Goal: Task Accomplishment & Management: Manage account settings

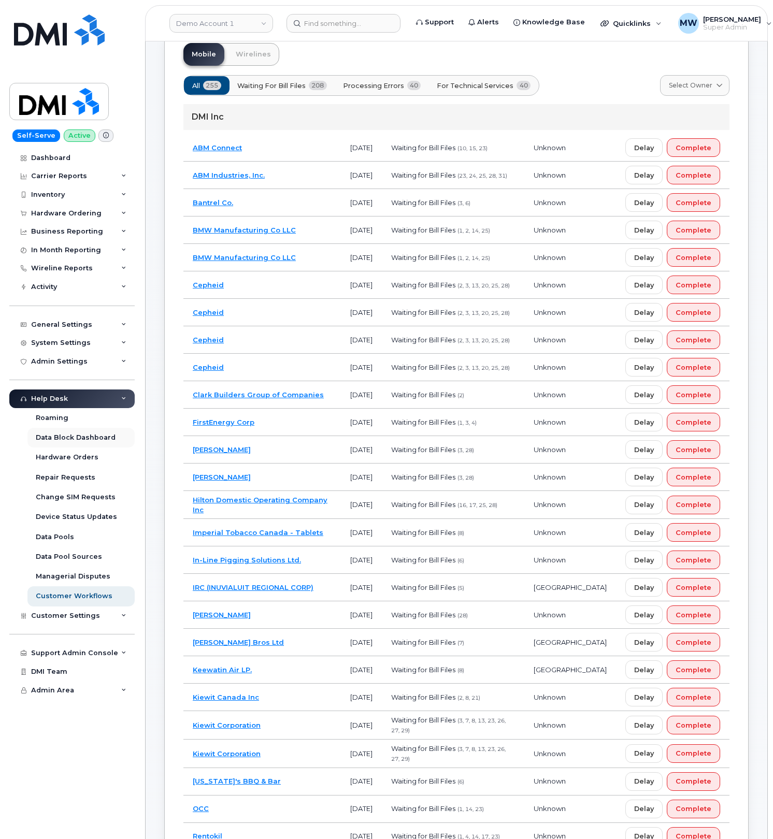
scroll to position [138, 0]
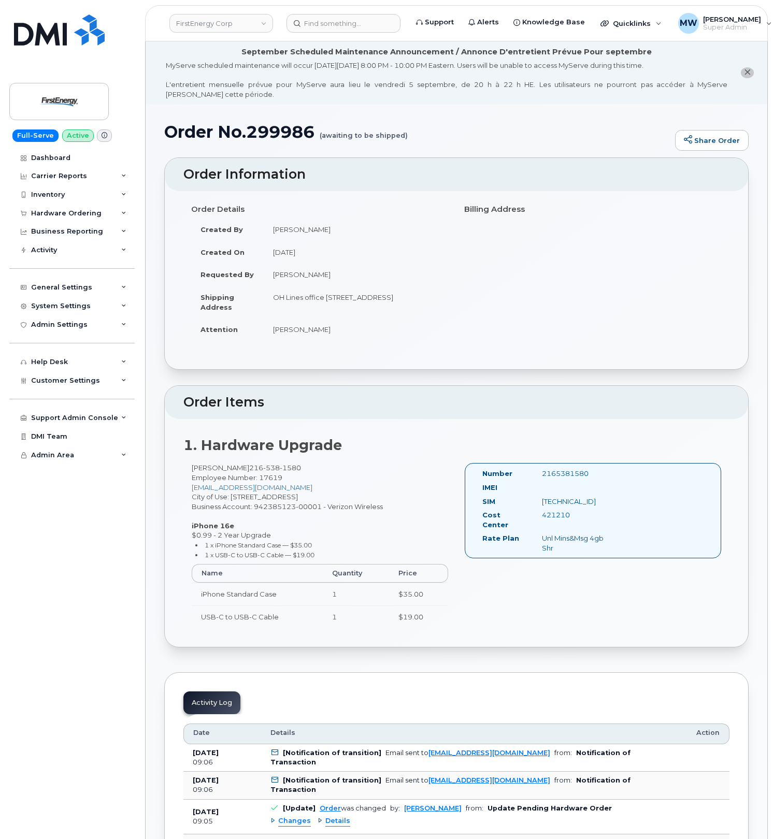
click at [257, 139] on h1 "Order No.299986 (awaiting to be shipped)" at bounding box center [417, 132] width 506 height 18
copy h1 "299986"
click at [73, 208] on div "Hardware Ordering" at bounding box center [71, 213] width 125 height 19
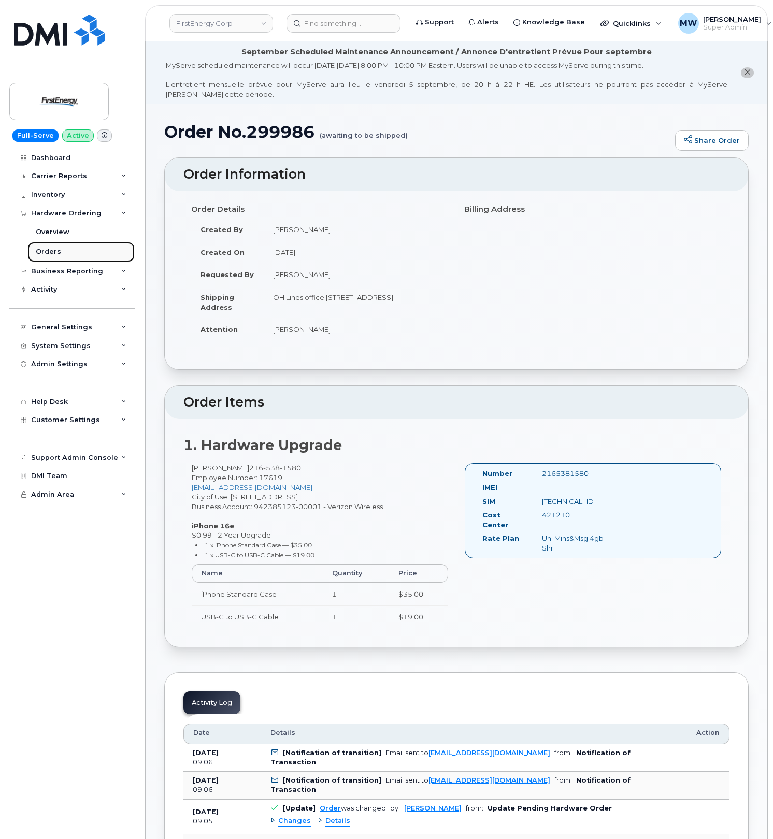
click at [65, 247] on link "Orders" at bounding box center [80, 252] width 107 height 20
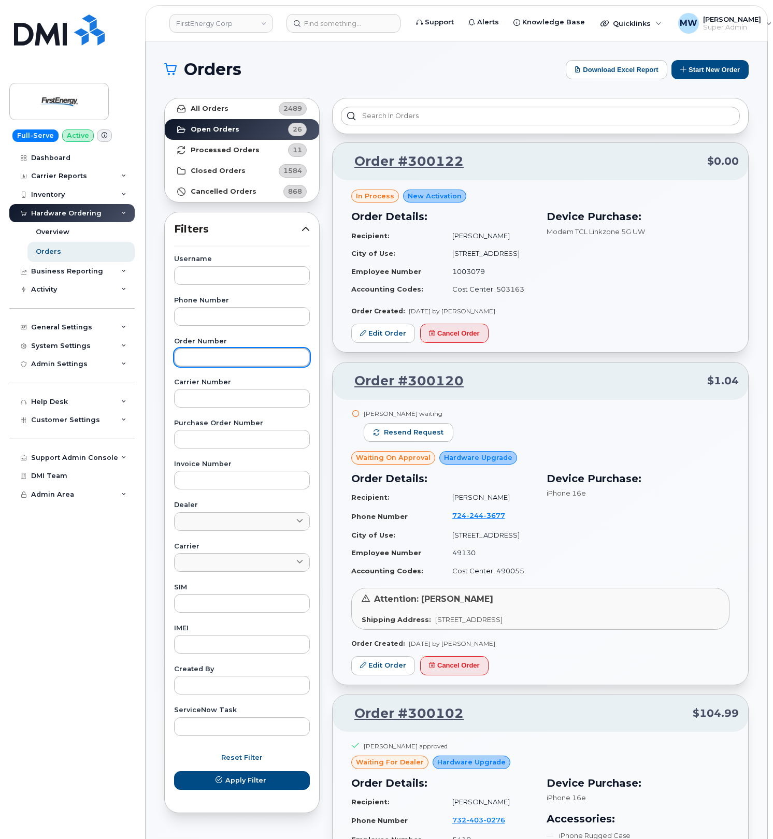
paste input "299986"
type input "299986"
click at [261, 780] on span "Apply Filter" at bounding box center [245, 780] width 41 height 10
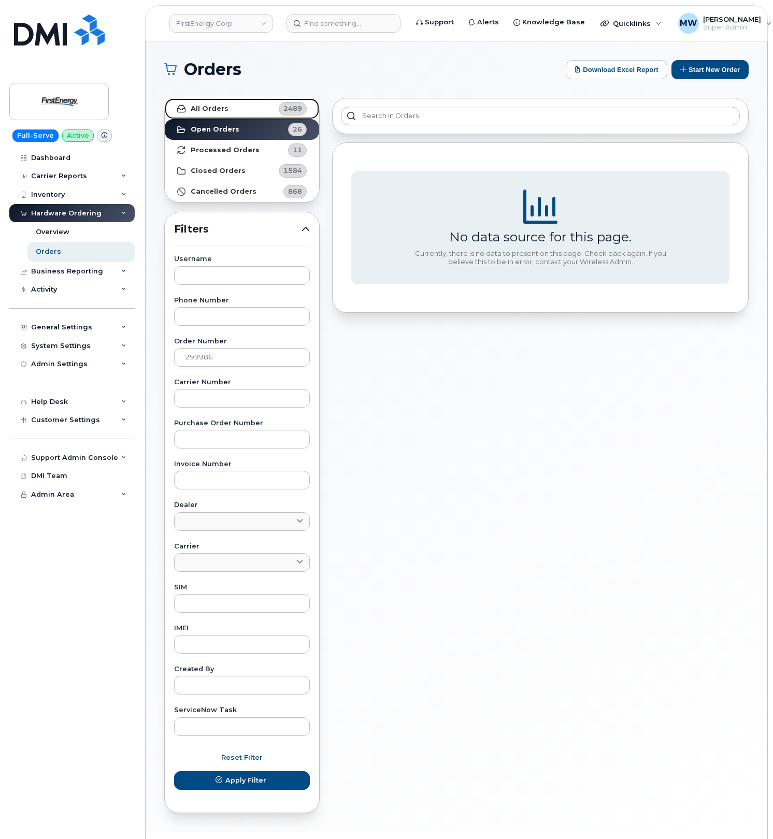
click at [257, 117] on link "All Orders 2489" at bounding box center [242, 108] width 154 height 21
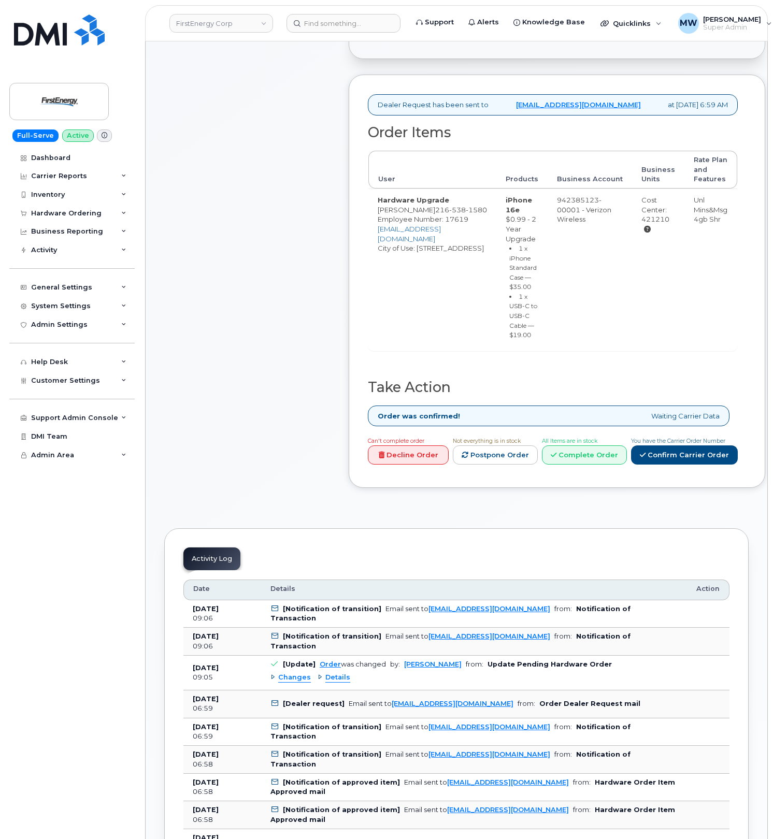
scroll to position [345, 0]
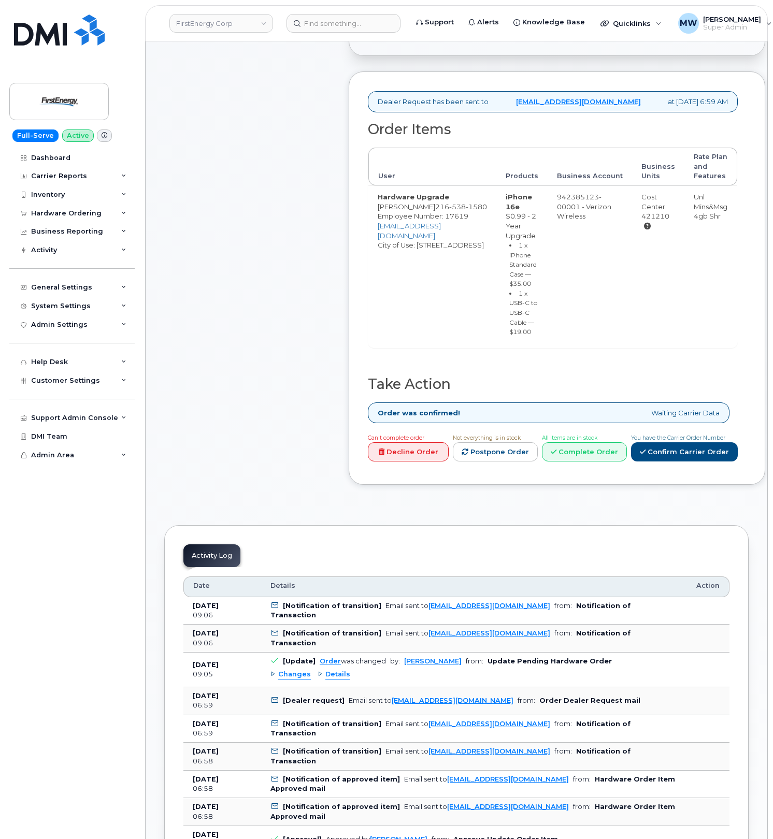
click at [557, 466] on div "Can't complete order Decline Order Not everything is in stock Postpone Order Al…" at bounding box center [551, 448] width 374 height 33
click at [581, 461] on link "Complete Order" at bounding box center [584, 451] width 85 height 19
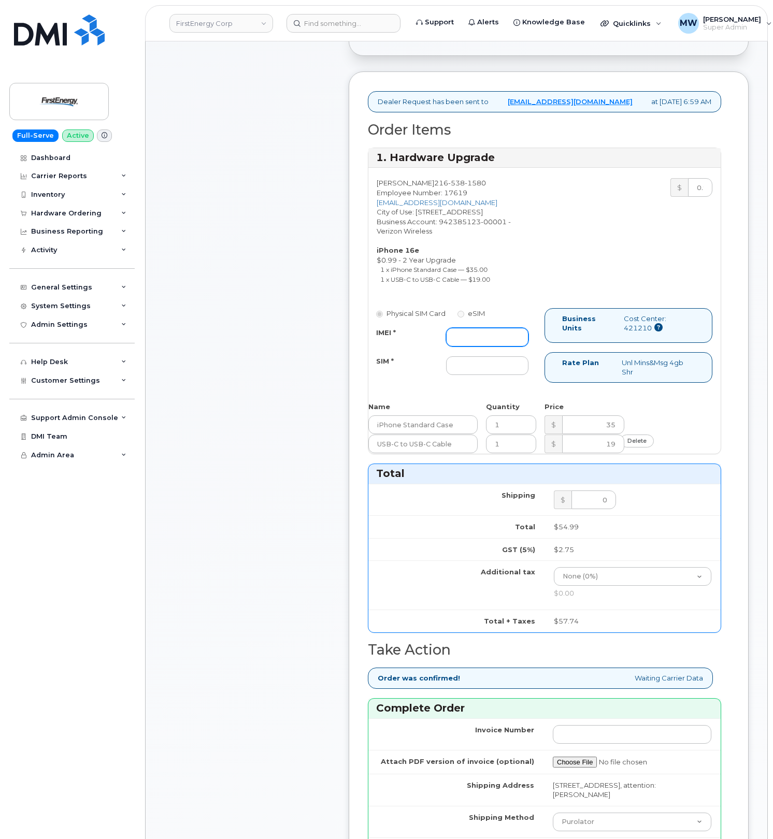
click at [494, 347] on input "IMEI *" at bounding box center [487, 337] width 82 height 19
paste input "355441313327105"
type input "355441313327105"
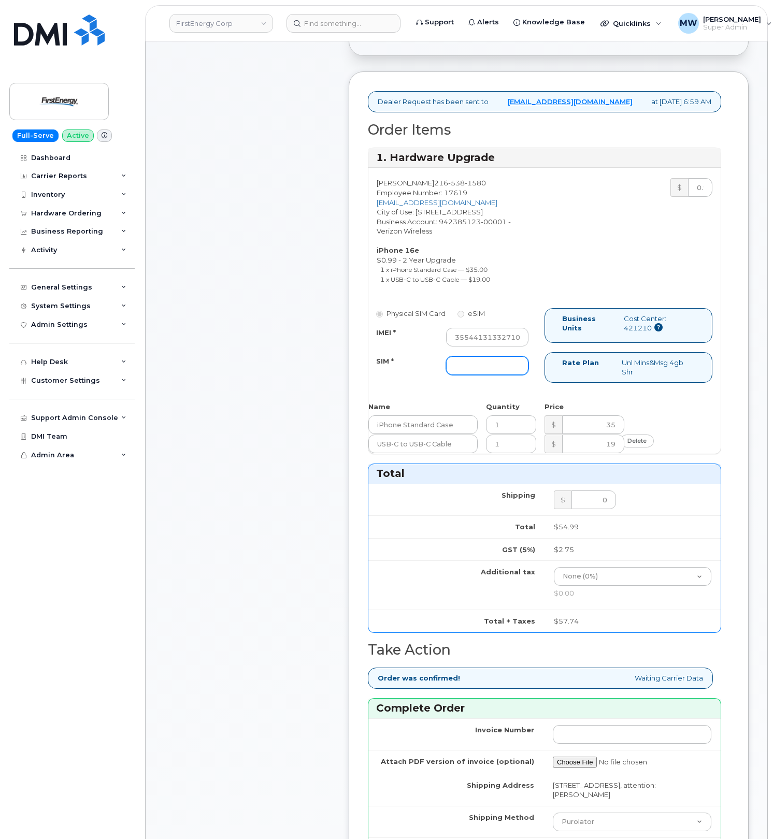
click at [496, 375] on input "SIM *" at bounding box center [487, 365] width 82 height 19
type input "NA"
drag, startPoint x: 487, startPoint y: 375, endPoint x: 551, endPoint y: 375, distance: 63.7
click at [551, 375] on div "Physical SIM Card eSIM IMEI * 355441313327105 SIM * NA Business Units Cost Cent…" at bounding box center [544, 350] width 352 height 84
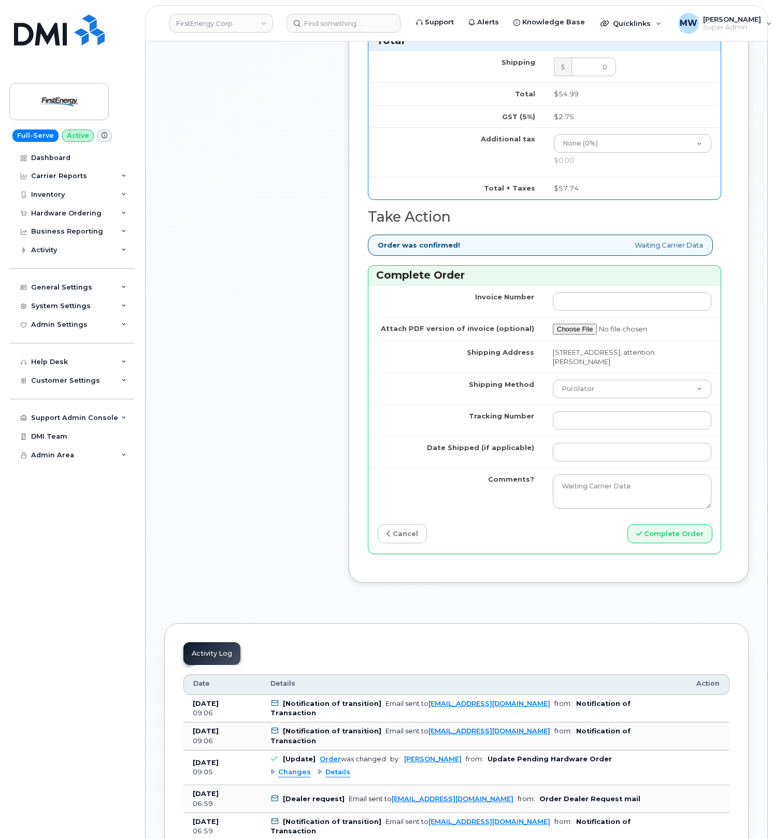
scroll to position [898, 0]
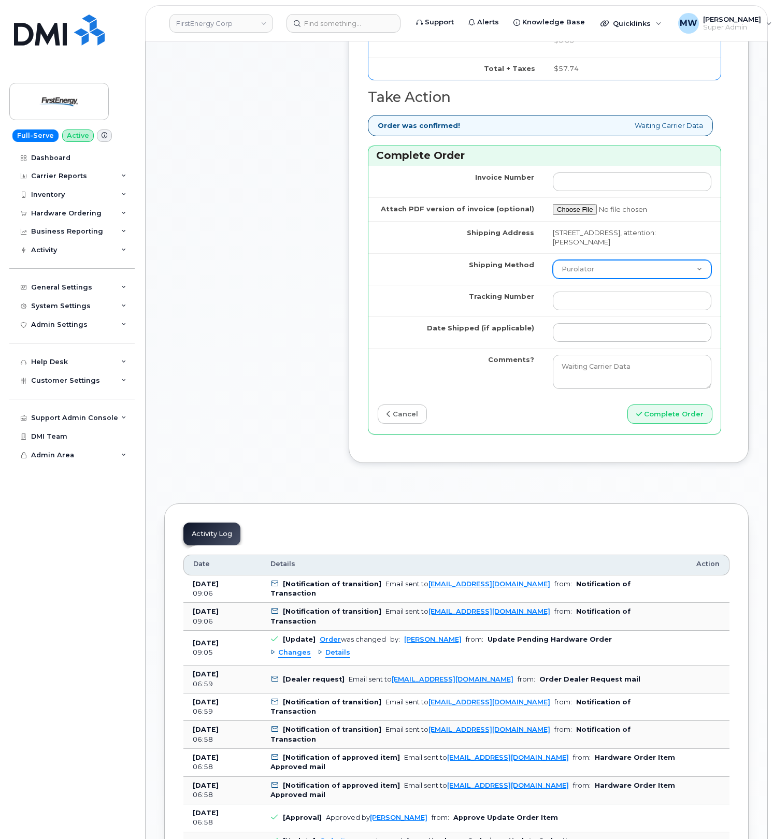
click at [584, 279] on select "Purolator UPS FedEx Canada Post Courier Other Drop Off Pick Up" at bounding box center [632, 269] width 158 height 19
select select "UPS"
click at [553, 279] on select "Purolator UPS FedEx Canada Post Courier Other Drop Off Pick Up" at bounding box center [632, 269] width 158 height 19
click at [580, 310] on input "Tracking Number" at bounding box center [632, 301] width 158 height 19
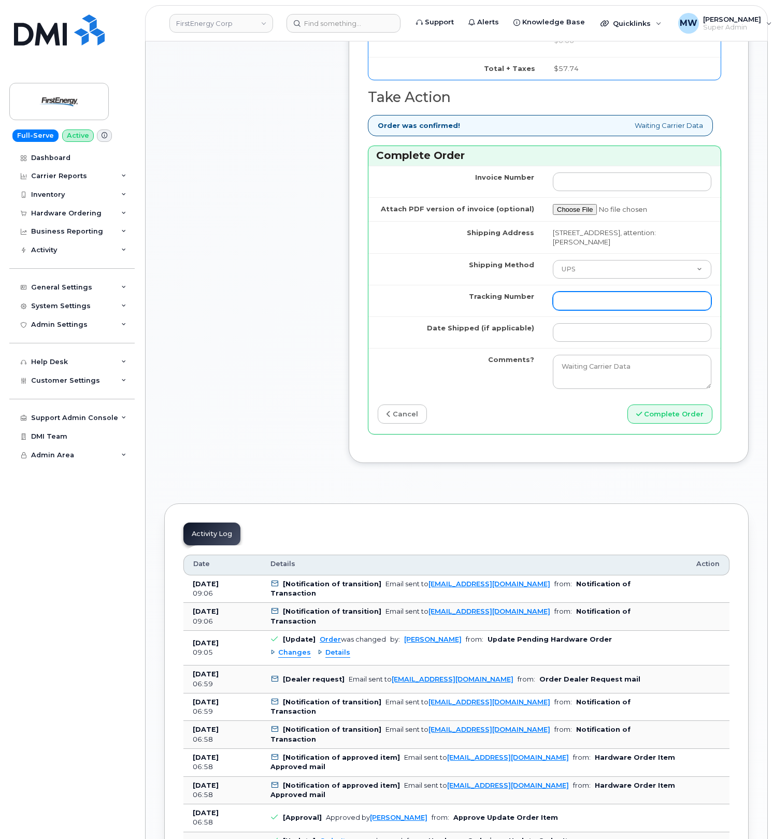
paste input "1Z4367572433590027"
type input "1Z4367572433590027"
click at [579, 342] on input "Date Shipped (if applicable)" at bounding box center [632, 332] width 158 height 19
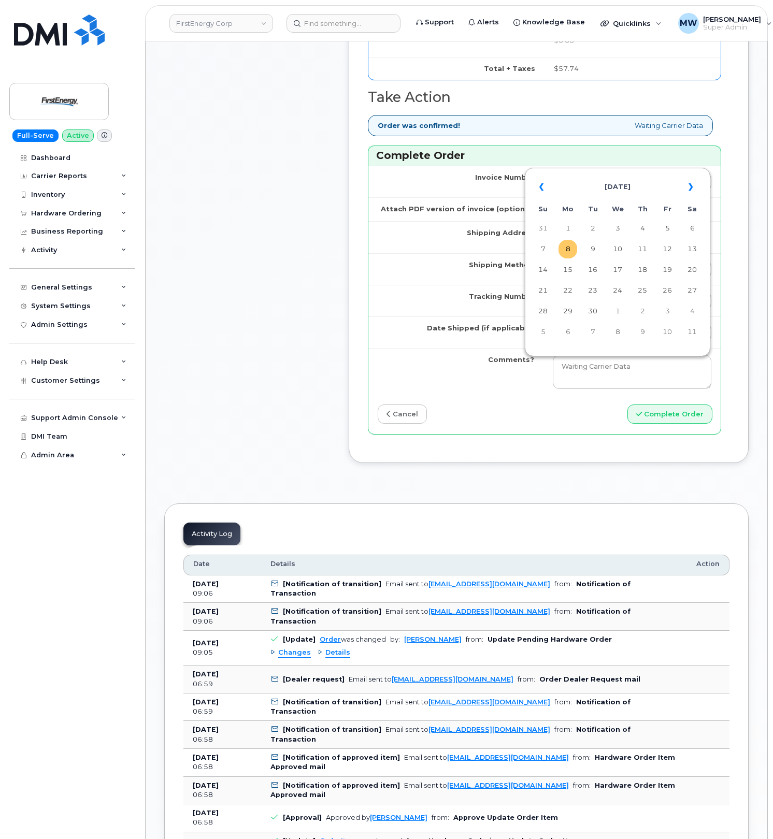
click at [566, 251] on td "8" at bounding box center [567, 249] width 19 height 19
type input "2025-09-08"
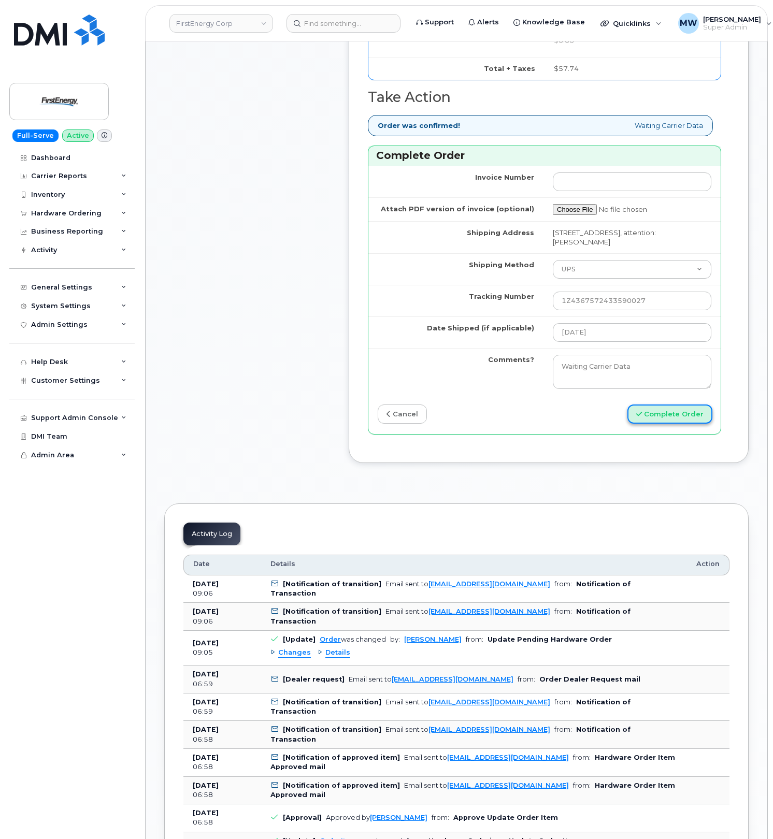
click at [661, 424] on button "Complete Order" at bounding box center [669, 414] width 85 height 19
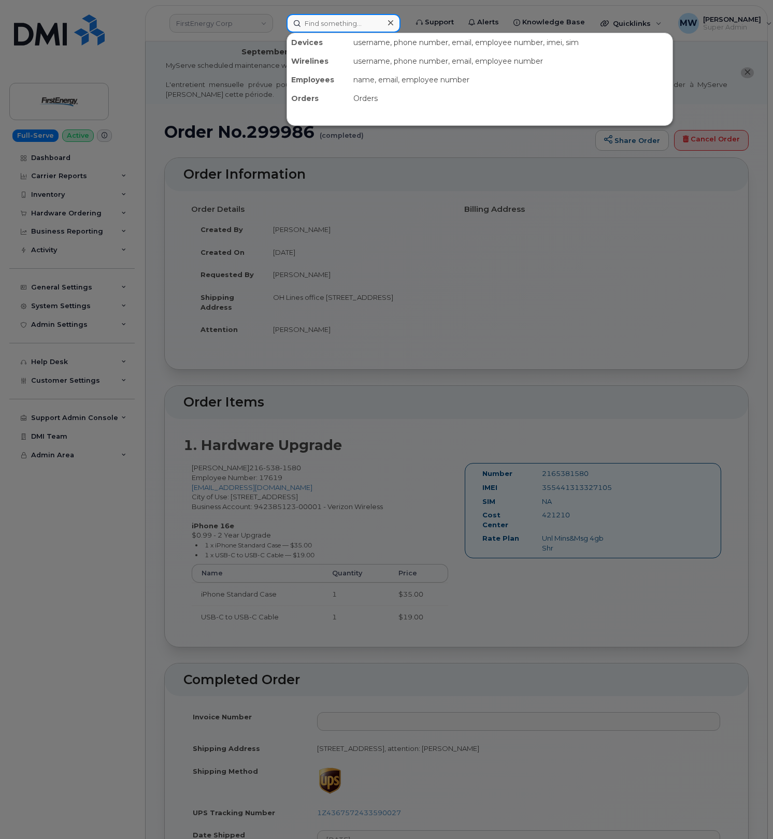
click at [374, 27] on input at bounding box center [343, 23] width 114 height 19
paste input "717) 821-1633"
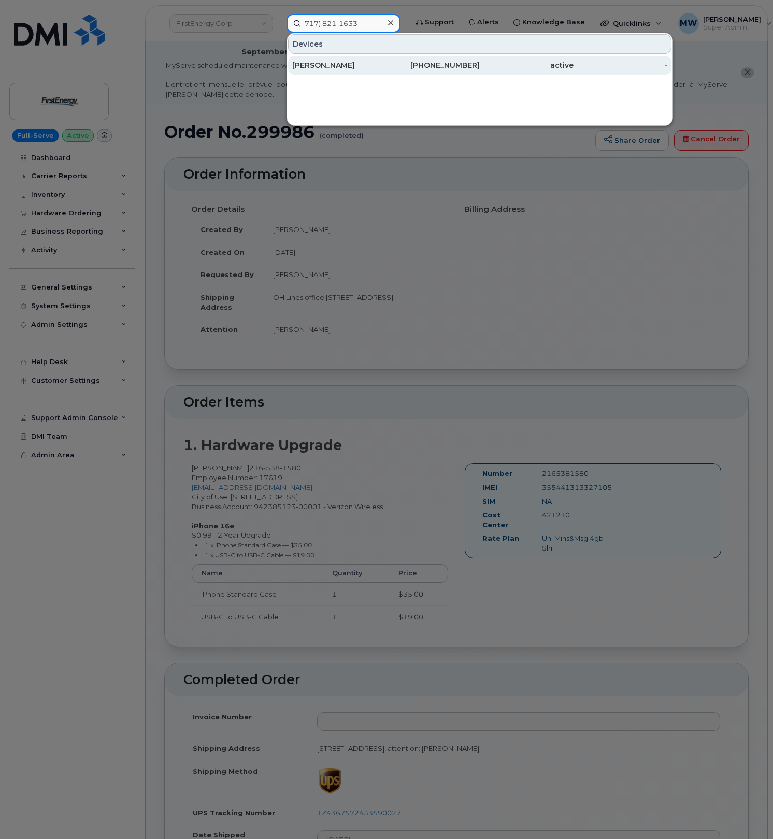
type input "717) 821-1633"
click at [359, 71] on div "JOEL L POTTEIGER" at bounding box center [339, 65] width 94 height 19
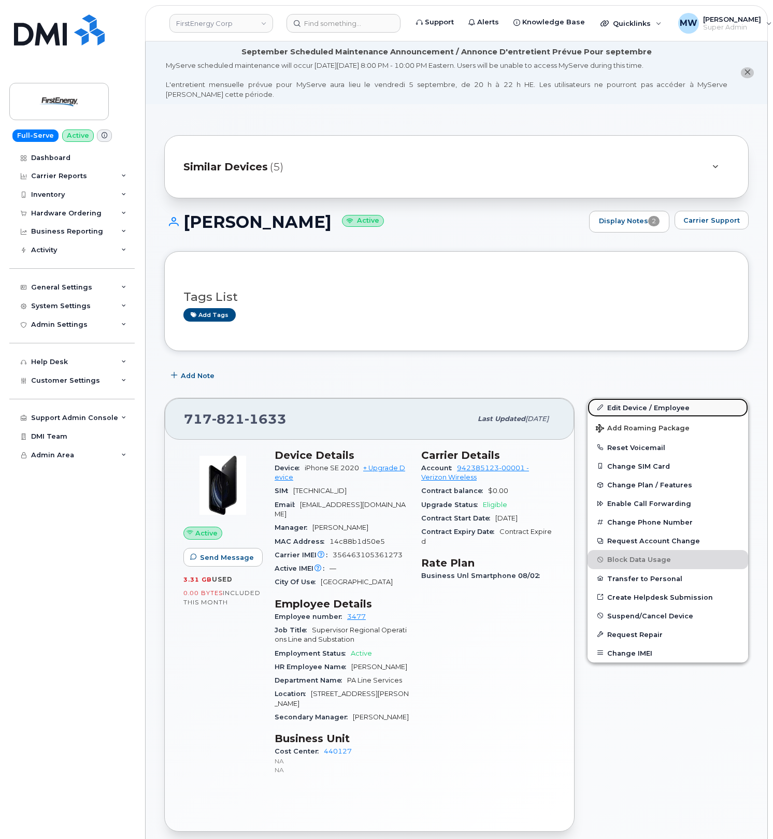
click at [640, 409] on link "Edit Device / Employee" at bounding box center [667, 407] width 161 height 19
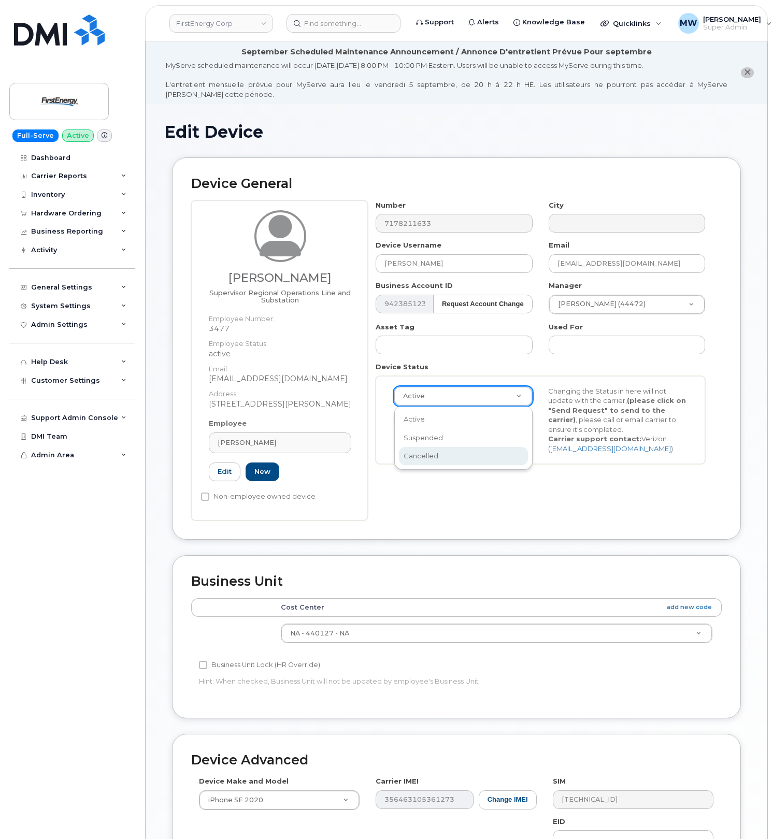
select select "cancelled"
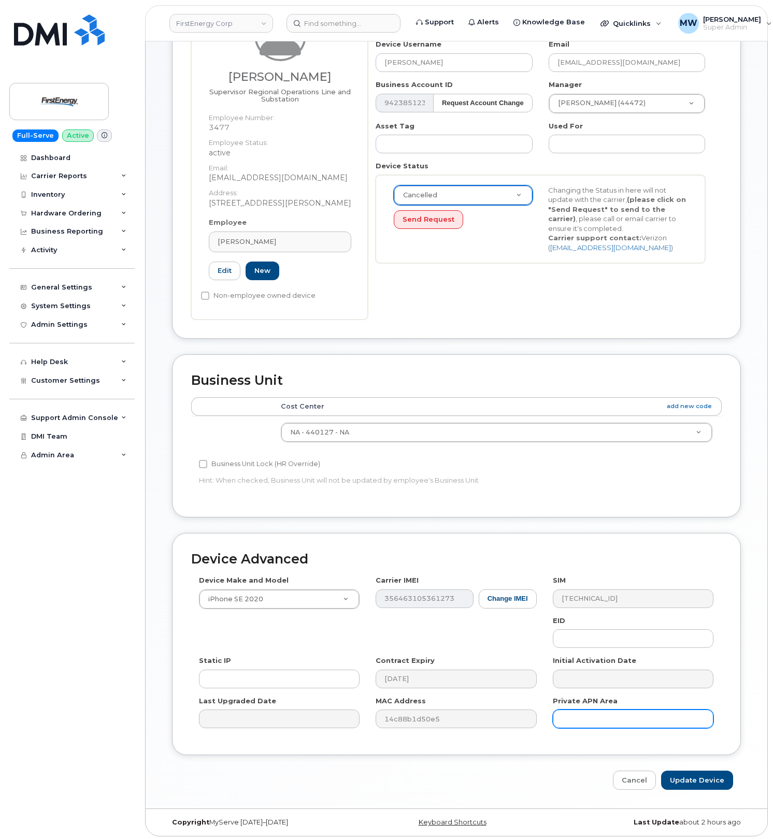
scroll to position [207, 0]
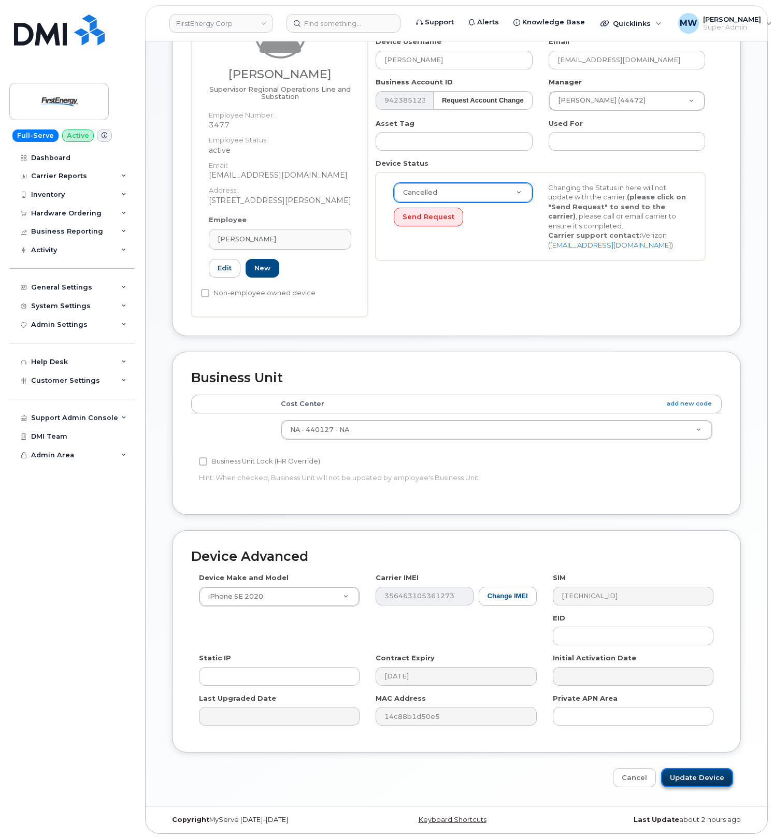
click at [689, 778] on input "Update Device" at bounding box center [697, 777] width 72 height 19
type input "Saving..."
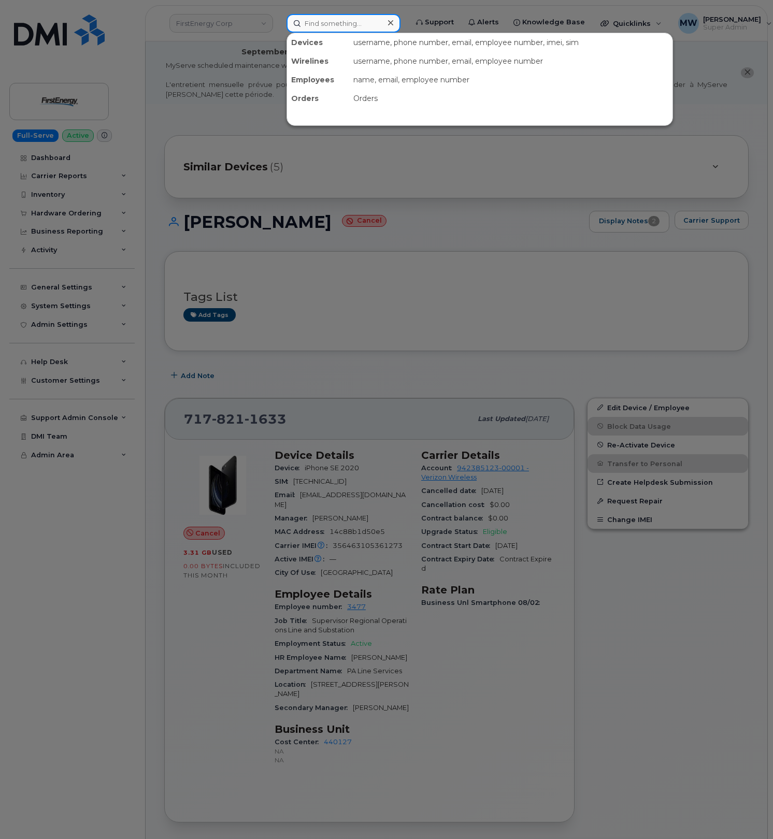
paste input "732) 573-8285"
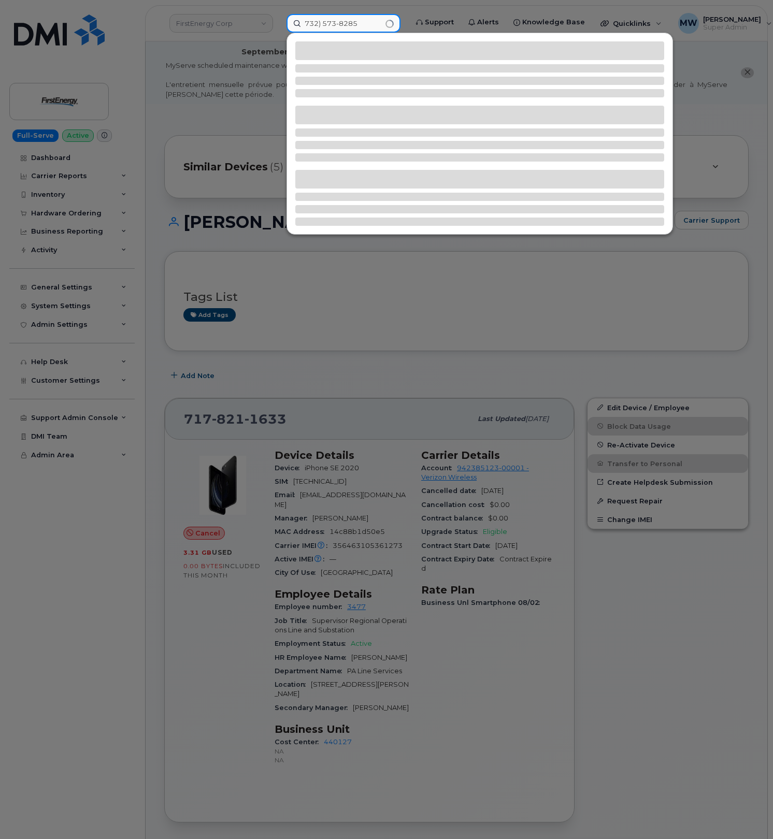
type input "732) 573-8285"
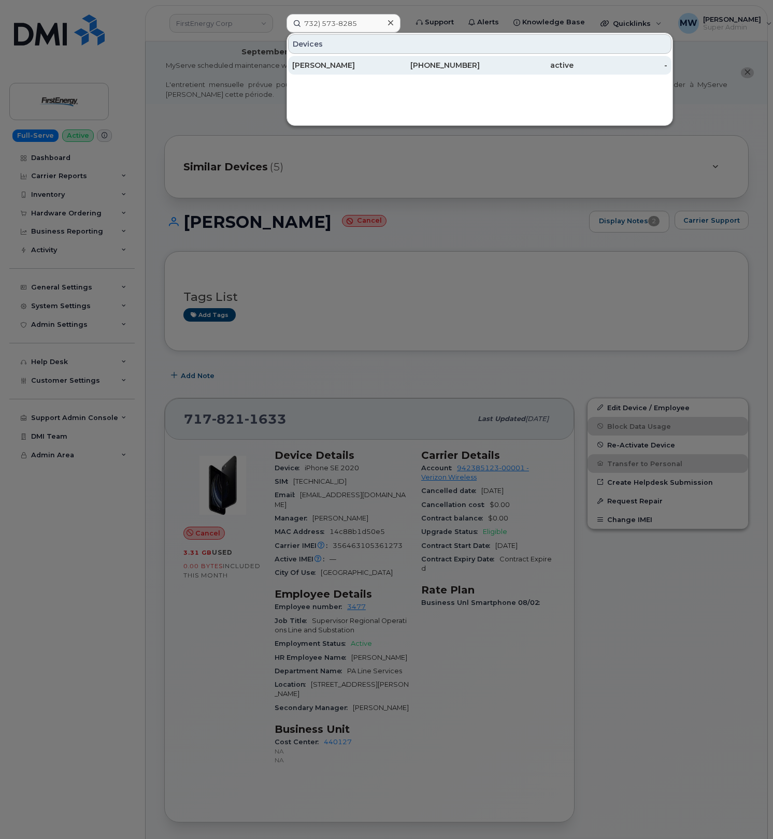
click at [380, 56] on div "[PERSON_NAME]" at bounding box center [339, 65] width 94 height 19
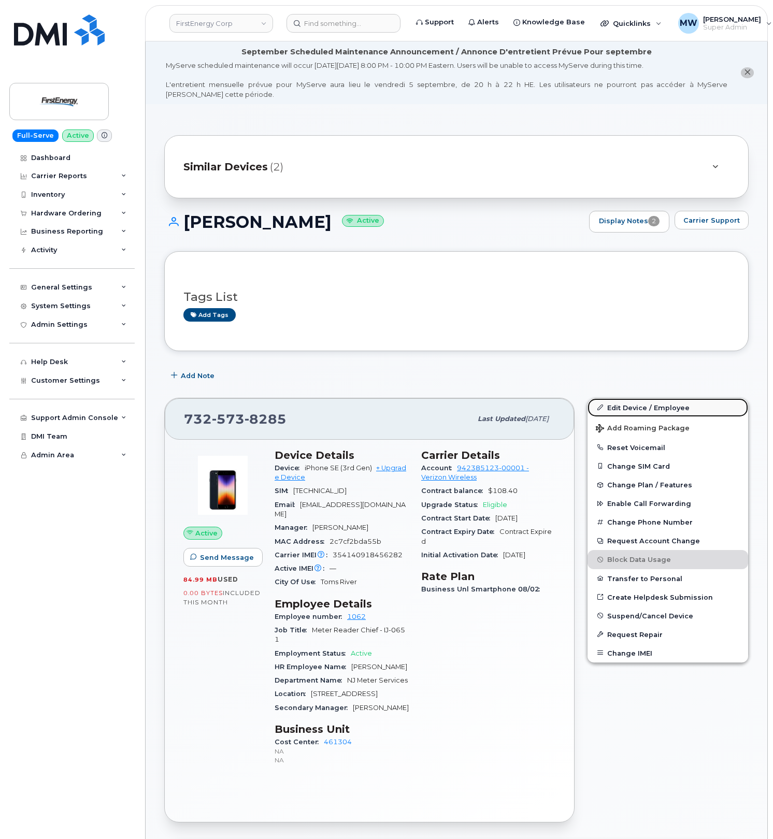
click at [637, 407] on link "Edit Device / Employee" at bounding box center [667, 407] width 161 height 19
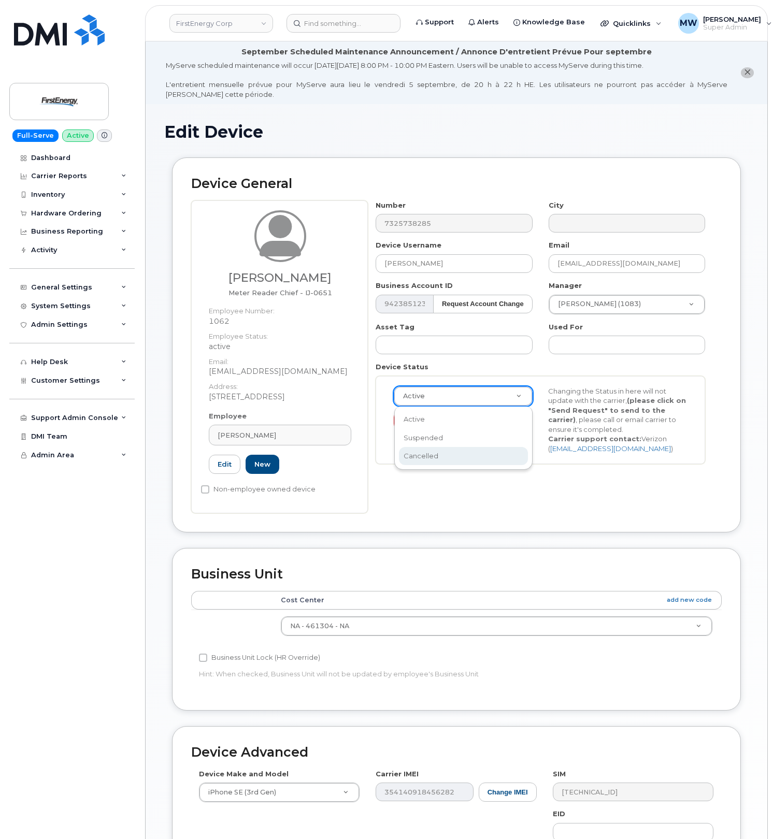
scroll to position [0, 3]
drag, startPoint x: 470, startPoint y: 465, endPoint x: 469, endPoint y: 460, distance: 5.4
select select "cancelled"
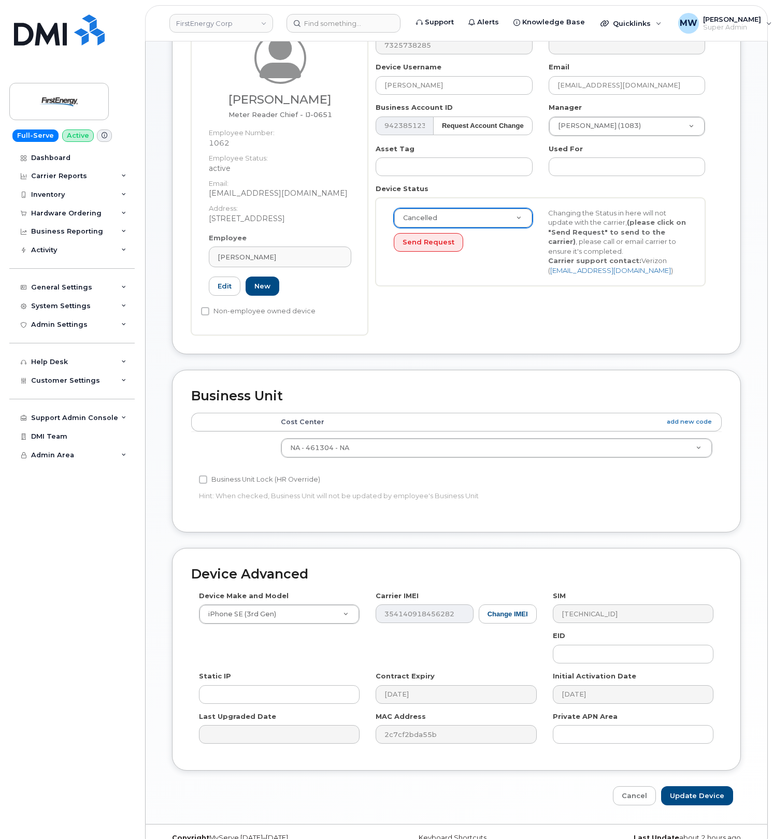
scroll to position [199, 0]
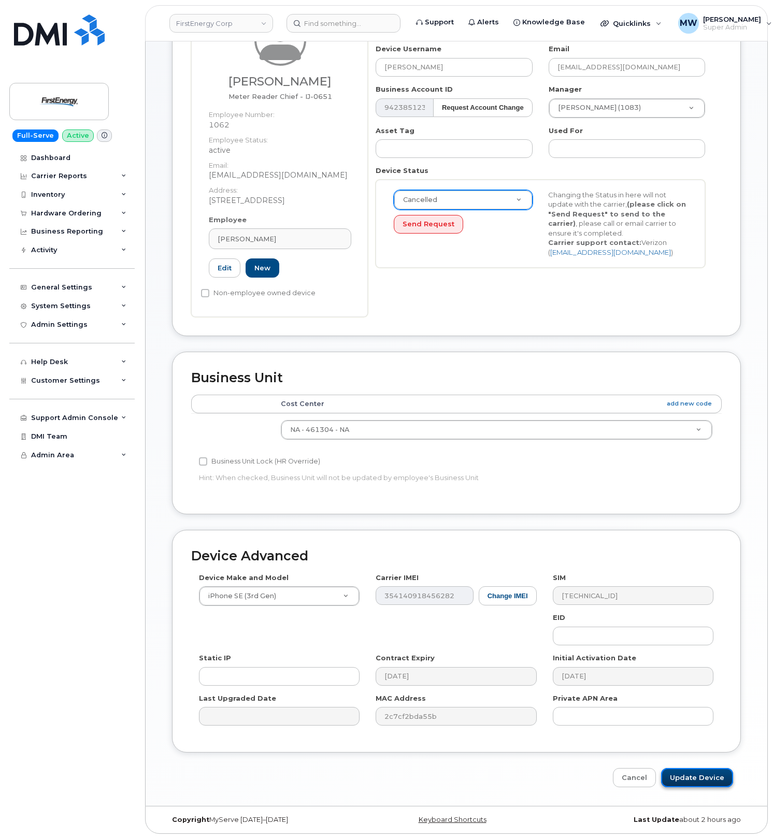
click at [686, 771] on input "Update Device" at bounding box center [697, 777] width 72 height 19
type input "Saving..."
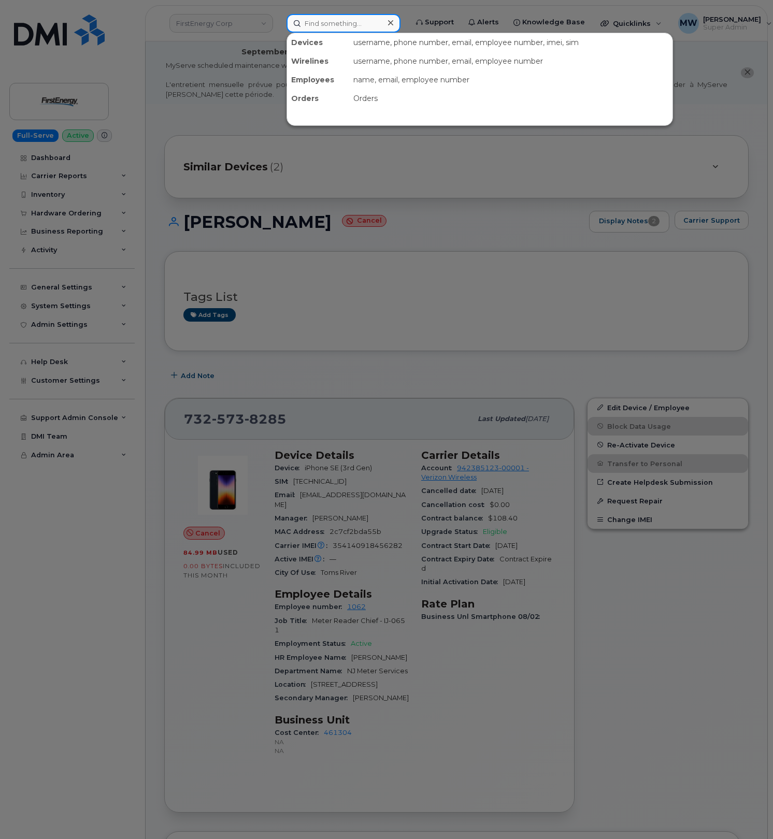
click at [327, 22] on input at bounding box center [343, 23] width 114 height 19
paste input "814) 528-3966"
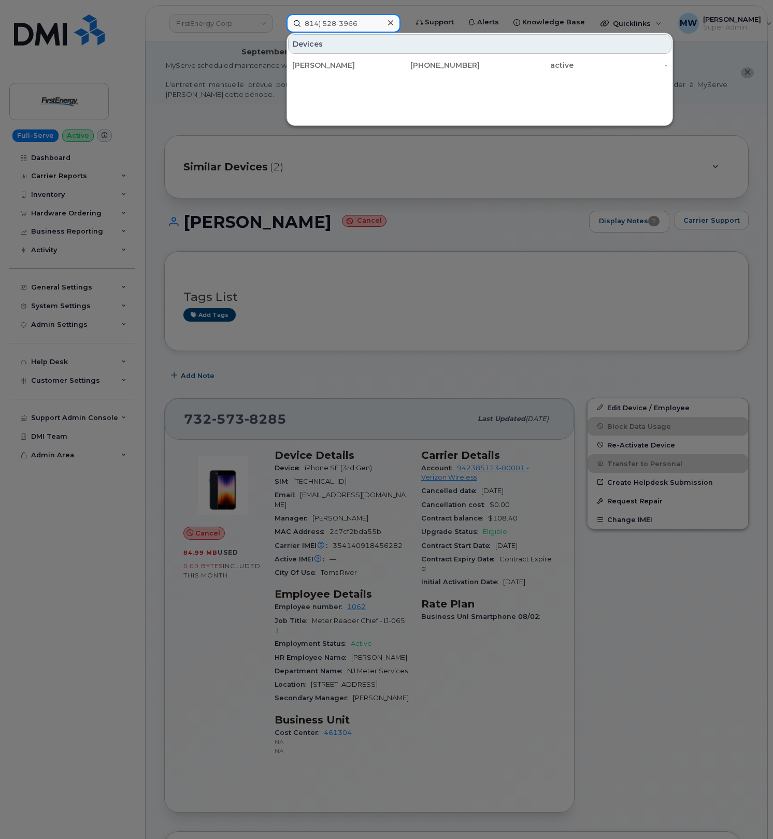
type input "814) 528-3966"
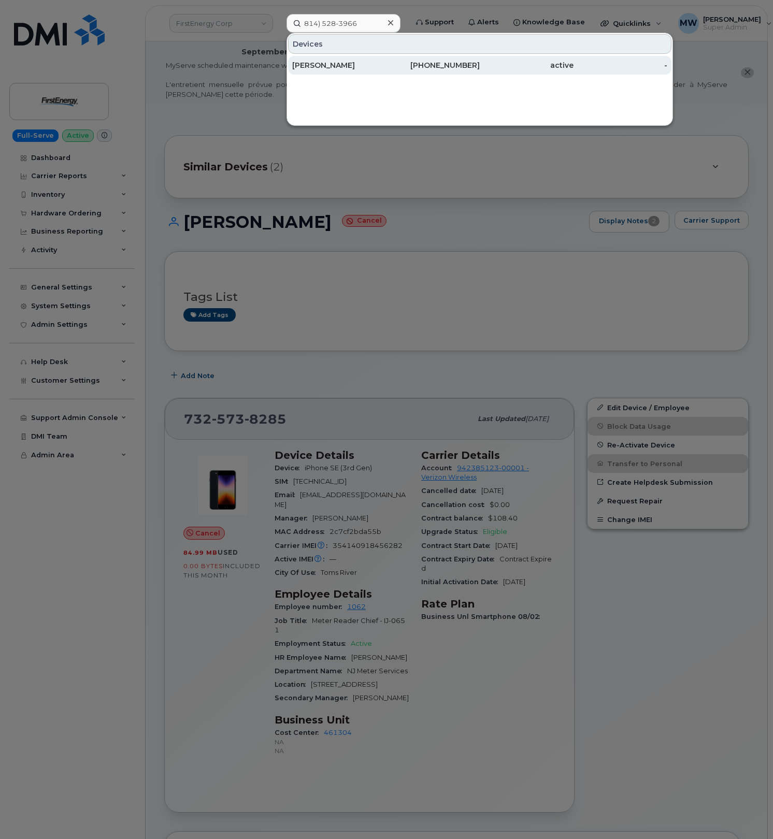
click at [364, 61] on div "[PERSON_NAME]" at bounding box center [339, 65] width 94 height 10
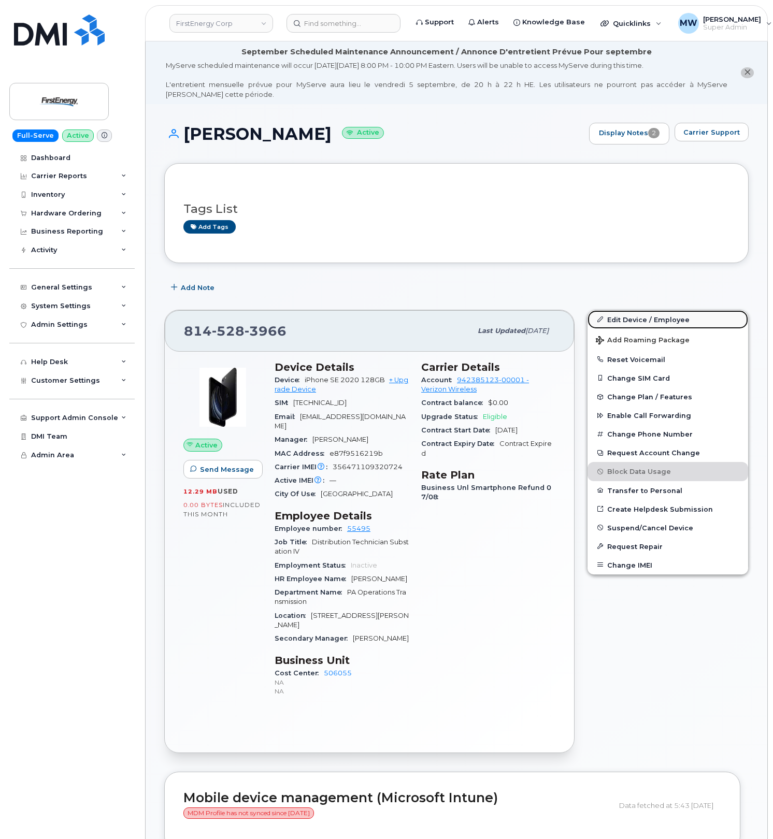
click at [643, 320] on link "Edit Device / Employee" at bounding box center [667, 319] width 161 height 19
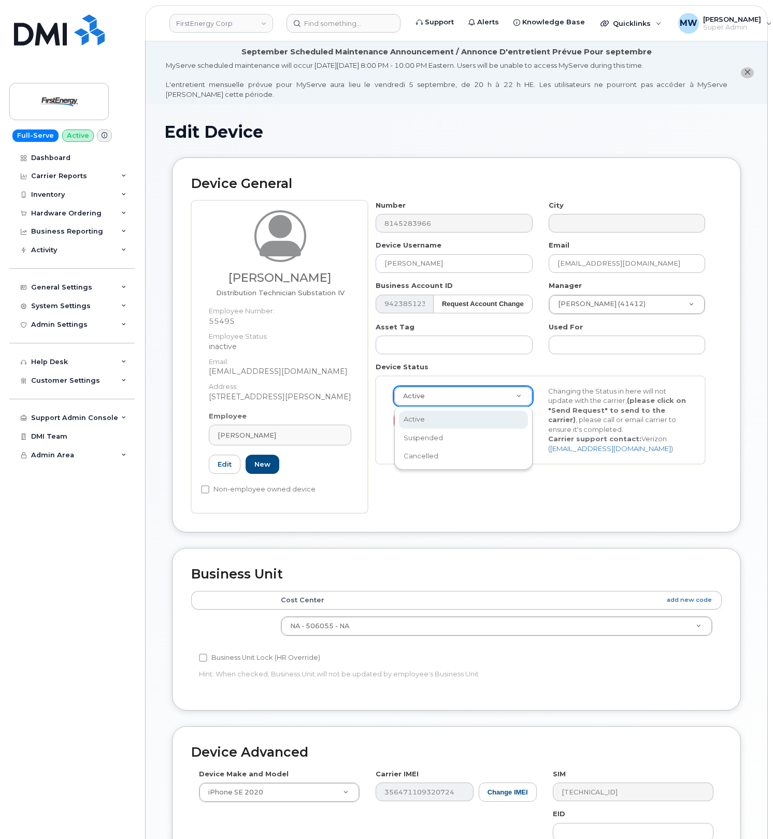
drag, startPoint x: 488, startPoint y: 394, endPoint x: 501, endPoint y: 455, distance: 62.6
click at [492, 464] on div "Active Suspended Cancelled" at bounding box center [463, 439] width 138 height 64
drag, startPoint x: 455, startPoint y: 455, endPoint x: 566, endPoint y: 494, distance: 117.6
select select "cancelled"
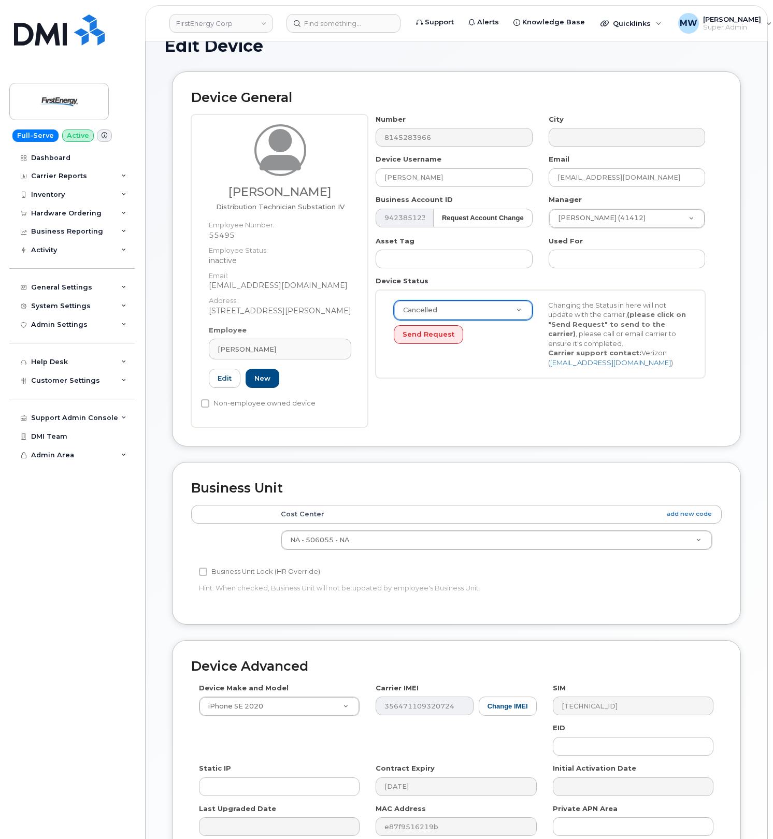
scroll to position [199, 0]
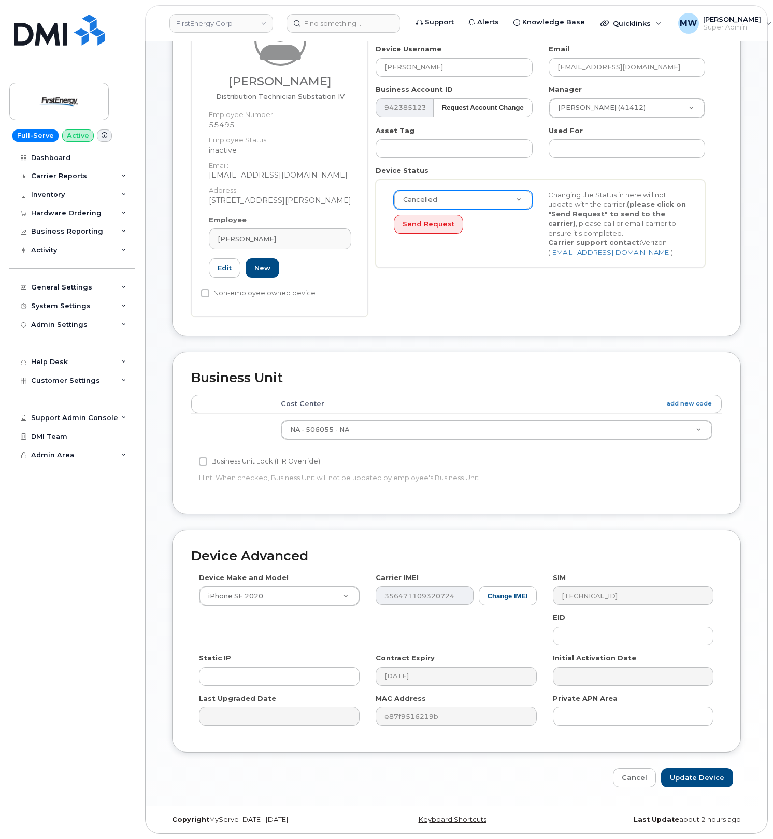
click at [703, 765] on div "Device Advanced Device Make and Model iPhone SE 2020 Android TCL 502 Watch Appl…" at bounding box center [456, 658] width 584 height 257
click at [697, 775] on input "Update Device" at bounding box center [697, 777] width 72 height 19
type input "Saving..."
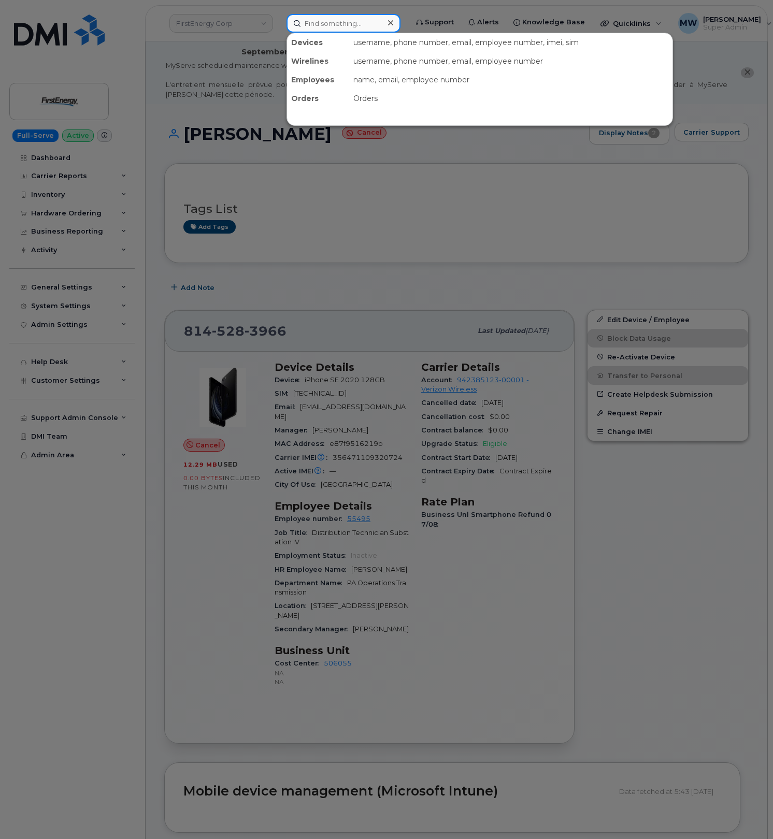
click at [310, 21] on input at bounding box center [343, 23] width 114 height 19
click at [346, 24] on input at bounding box center [343, 23] width 114 height 19
paste input "330) 812-2640"
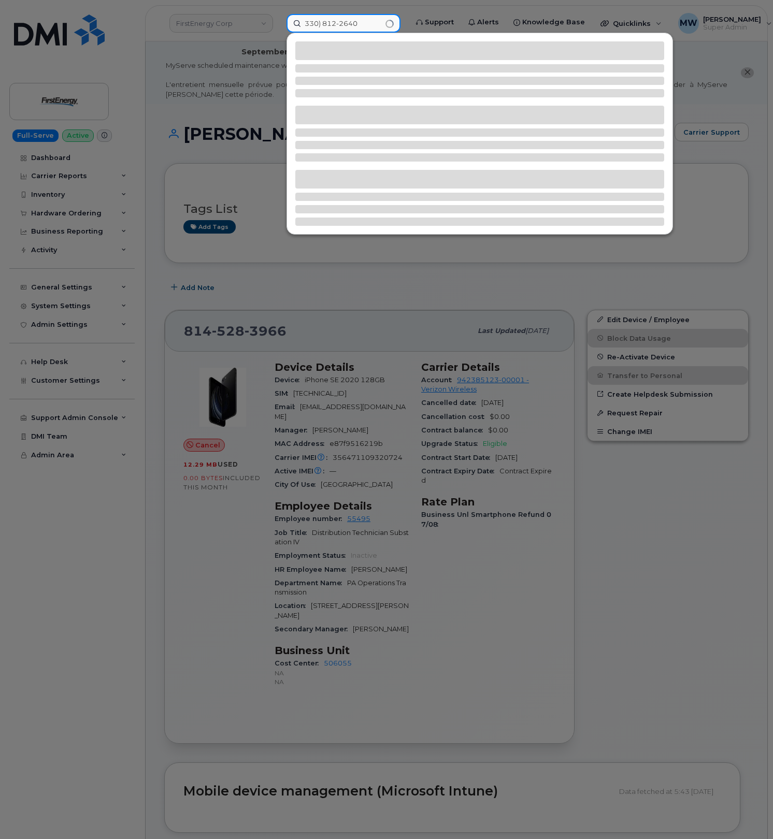
type input "330) 812-2640"
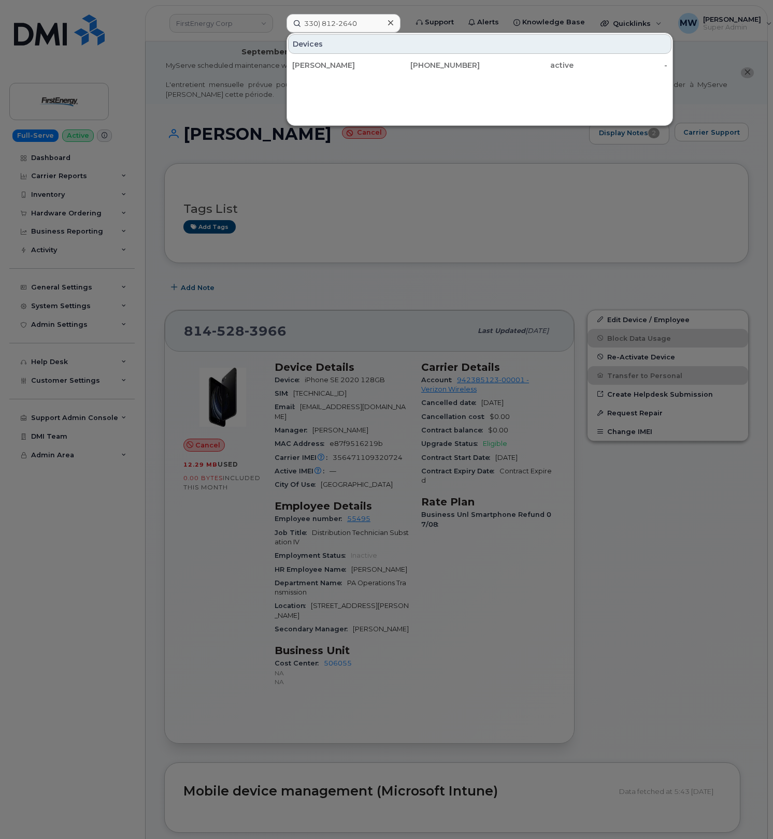
click at [603, 51] on div "Devices" at bounding box center [479, 44] width 383 height 20
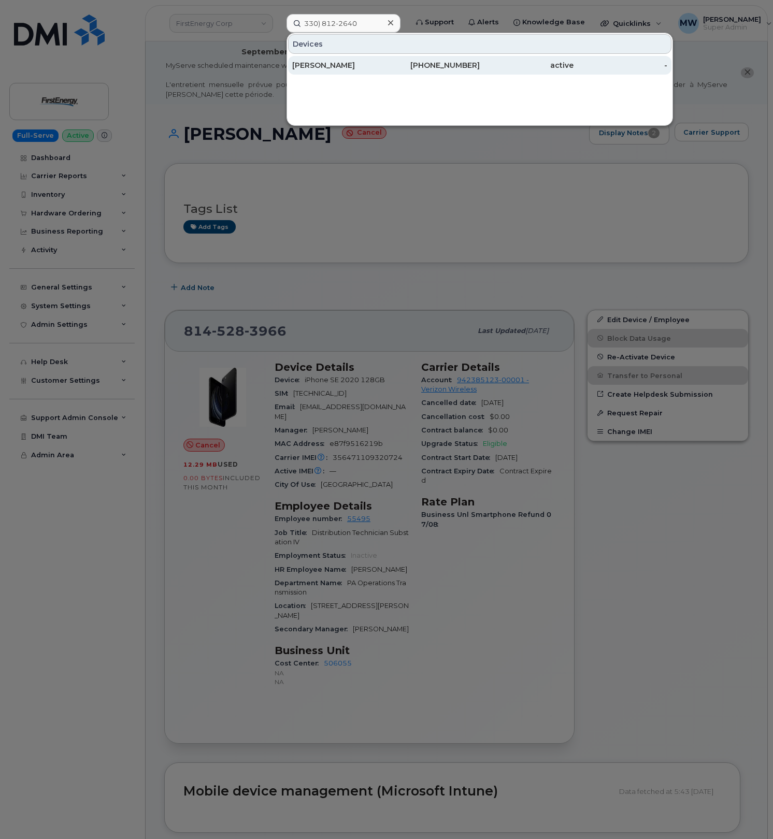
click at [481, 65] on div "active" at bounding box center [527, 65] width 94 height 10
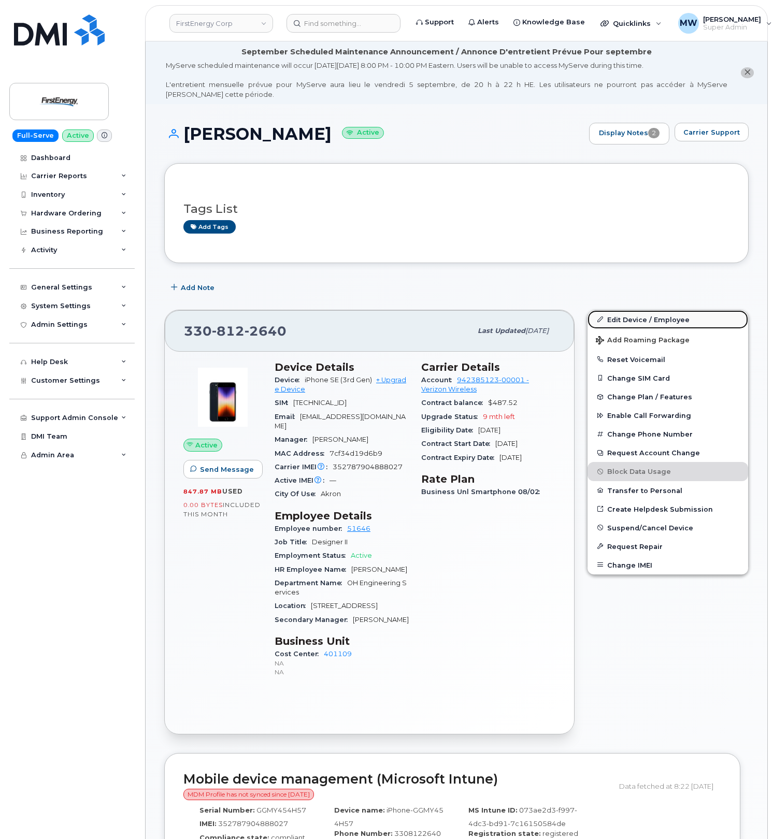
click at [668, 326] on link "Edit Device / Employee" at bounding box center [667, 319] width 161 height 19
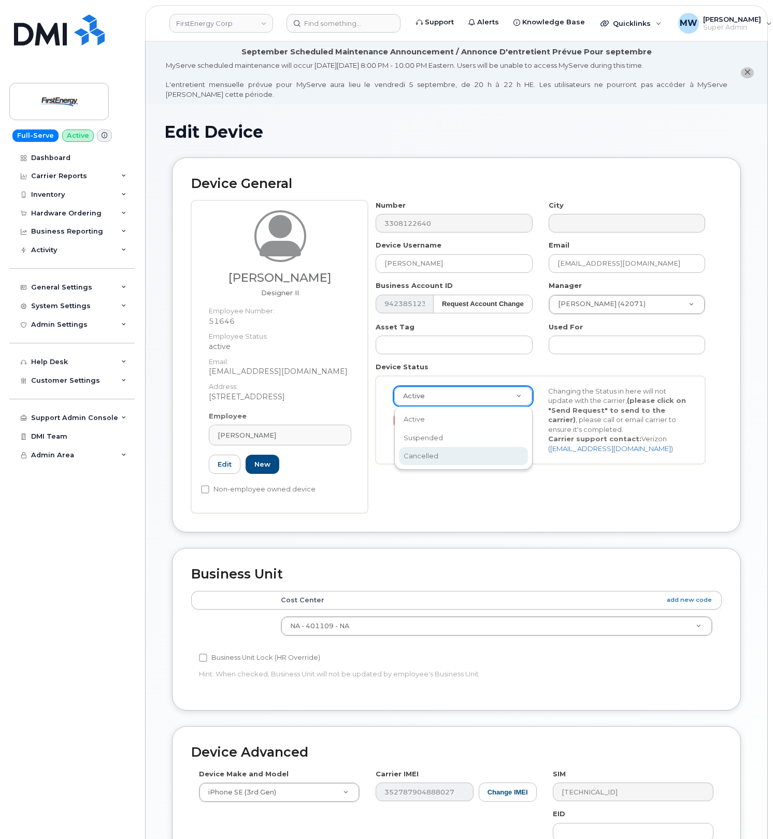
scroll to position [0, 3]
select select "cancelled"
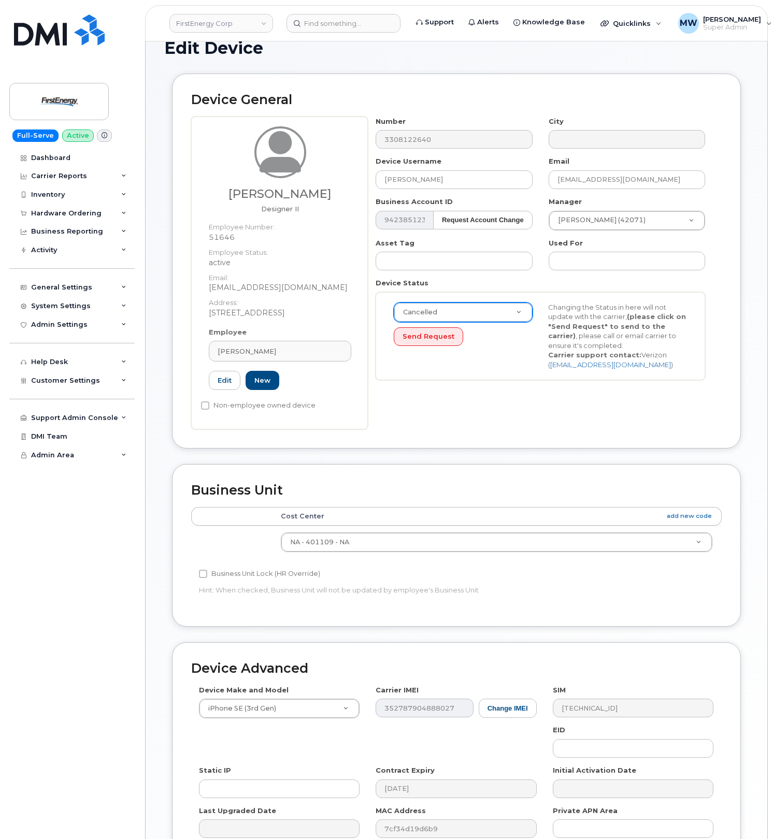
scroll to position [199, 0]
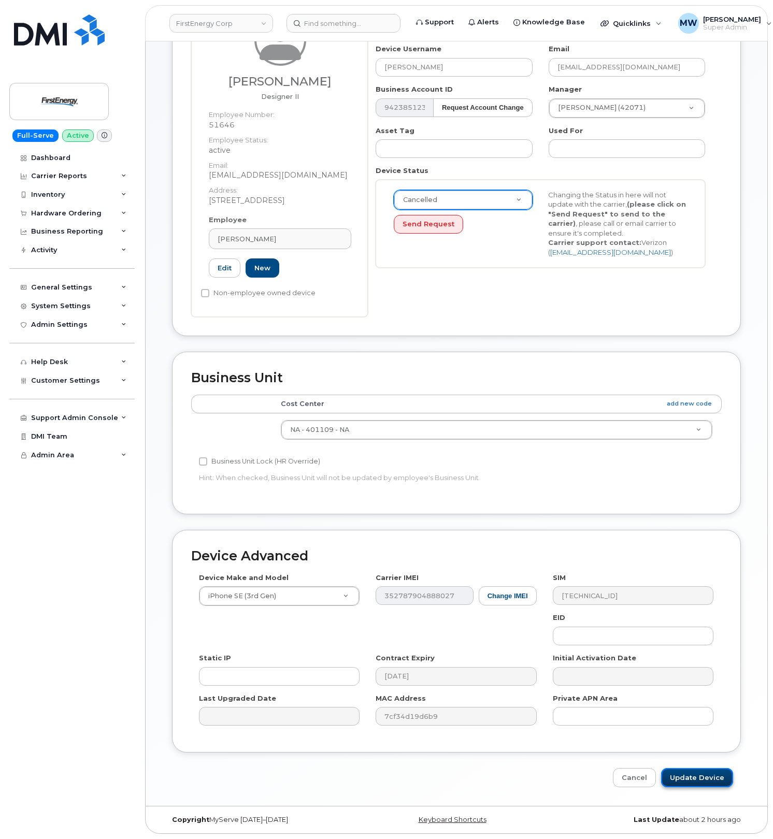
drag, startPoint x: 722, startPoint y: 777, endPoint x: 702, endPoint y: 778, distance: 19.7
click at [722, 777] on input "Update Device" at bounding box center [697, 777] width 72 height 19
type input "Saving..."
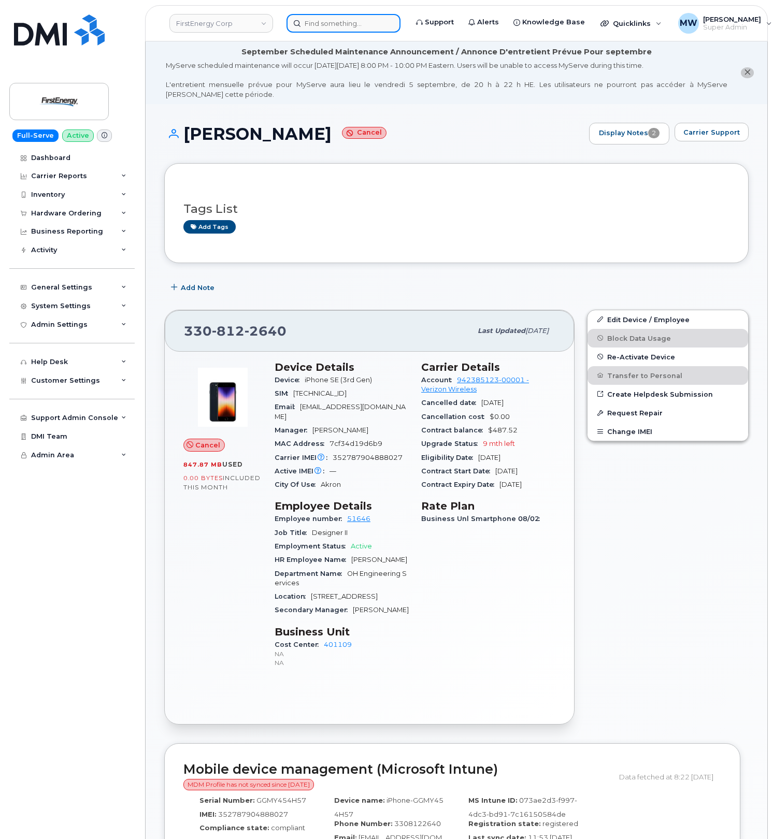
click at [340, 25] on input at bounding box center [343, 23] width 114 height 19
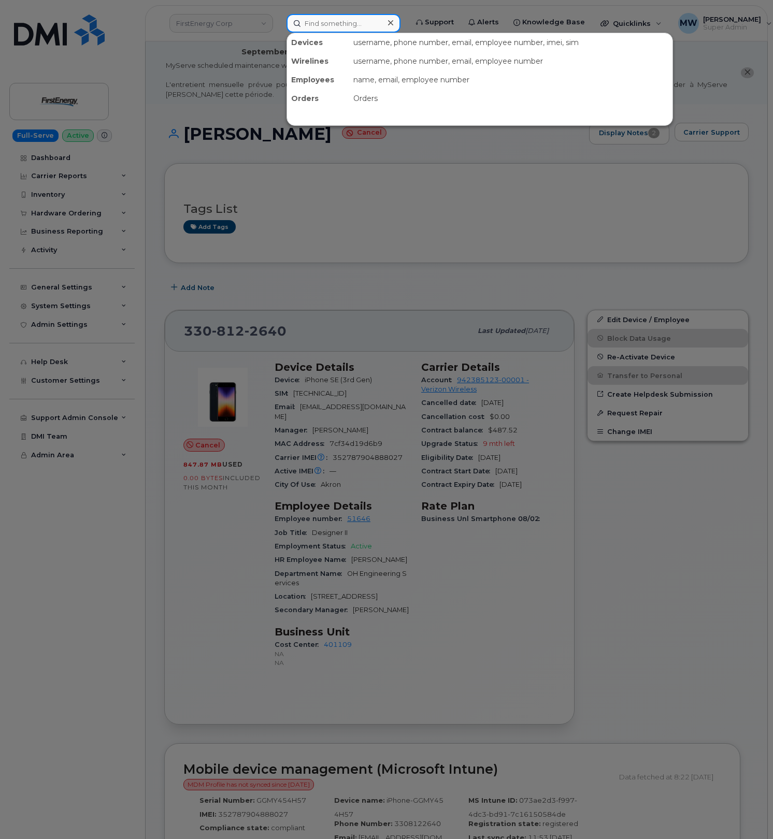
paste input "304) 203-7547"
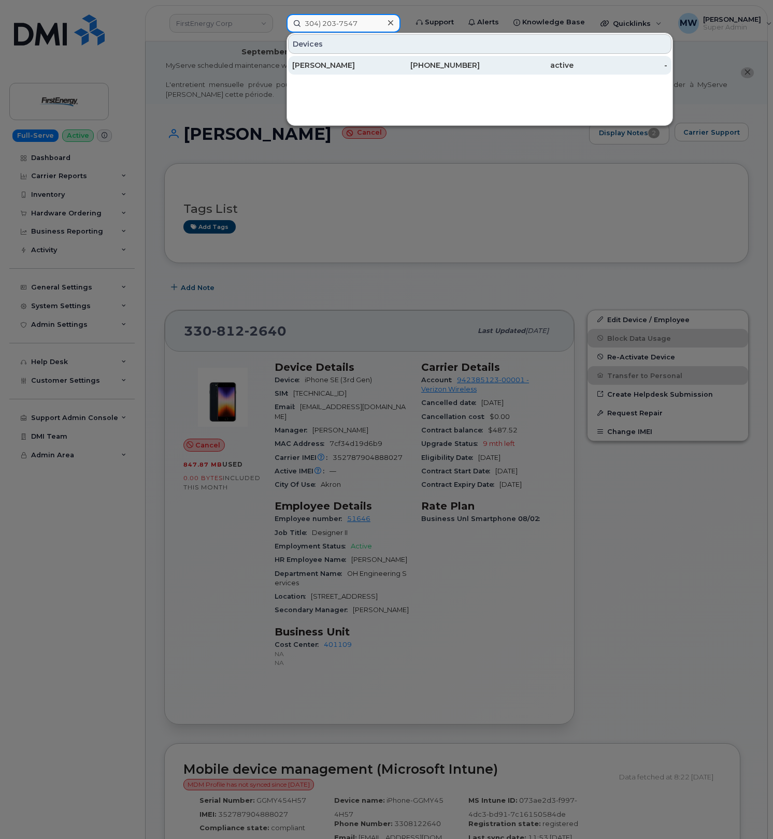
type input "304) 203-7547"
click at [321, 67] on div "[PERSON_NAME]" at bounding box center [339, 65] width 94 height 10
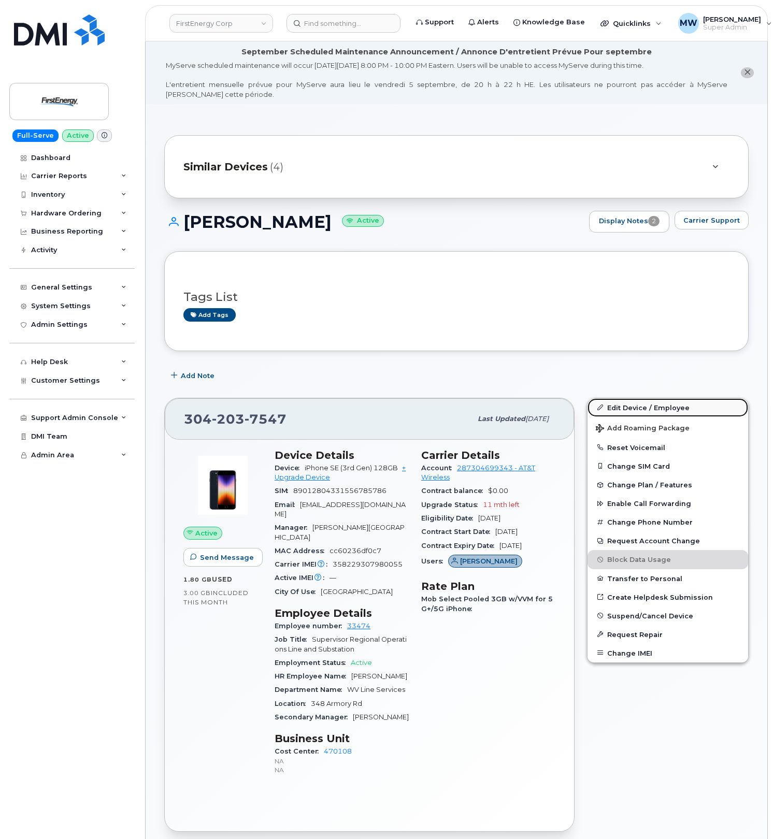
click at [622, 407] on link "Edit Device / Employee" at bounding box center [667, 407] width 161 height 19
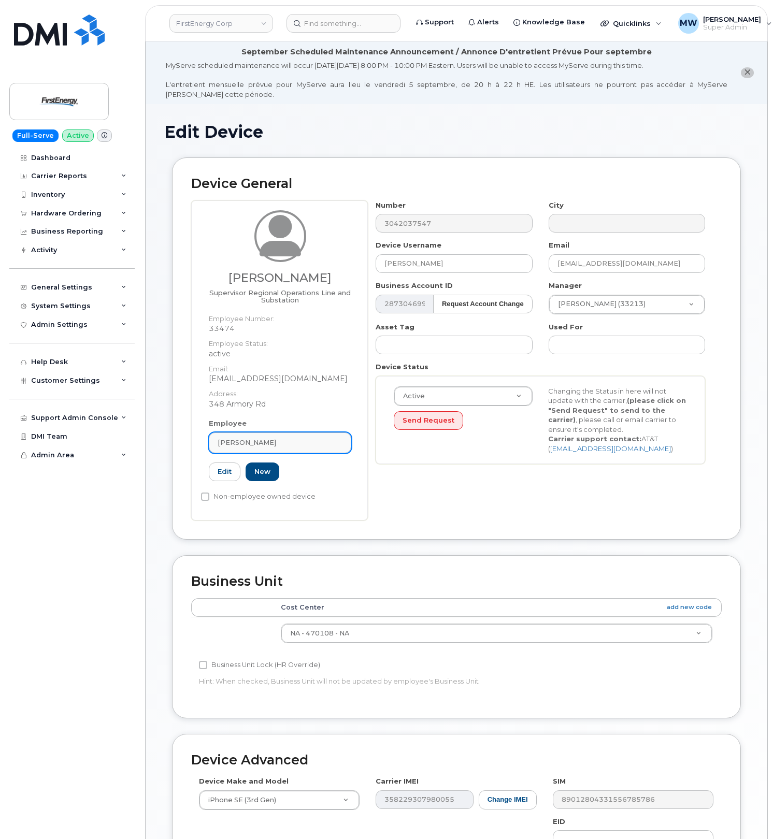
click at [291, 439] on link "Joseph L Barker" at bounding box center [280, 442] width 142 height 21
paste input "57461"
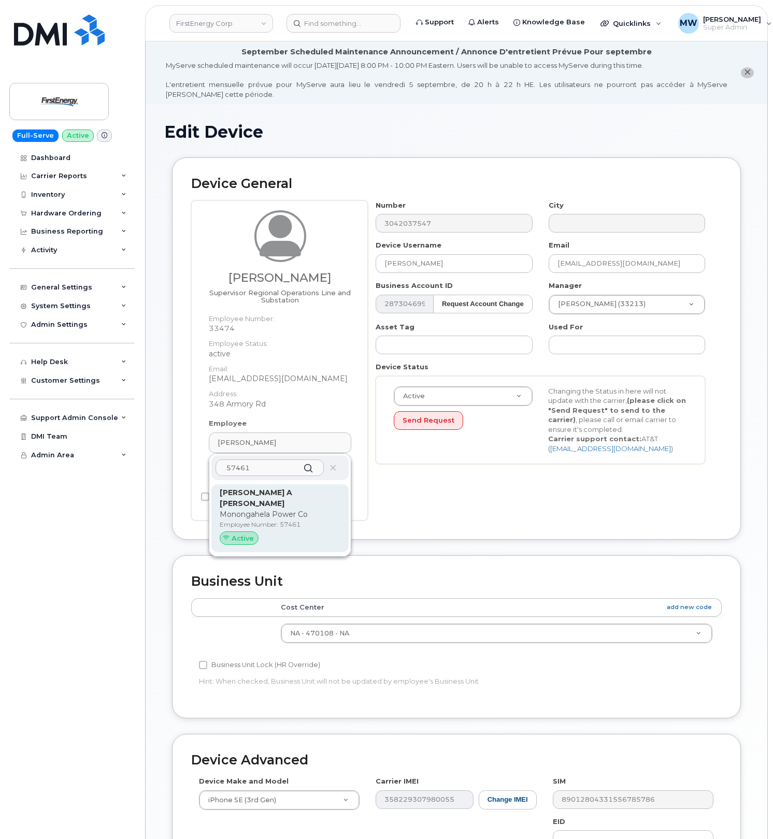
type input "57461"
click at [293, 520] on p "Employee Number: 57461" at bounding box center [280, 524] width 121 height 9
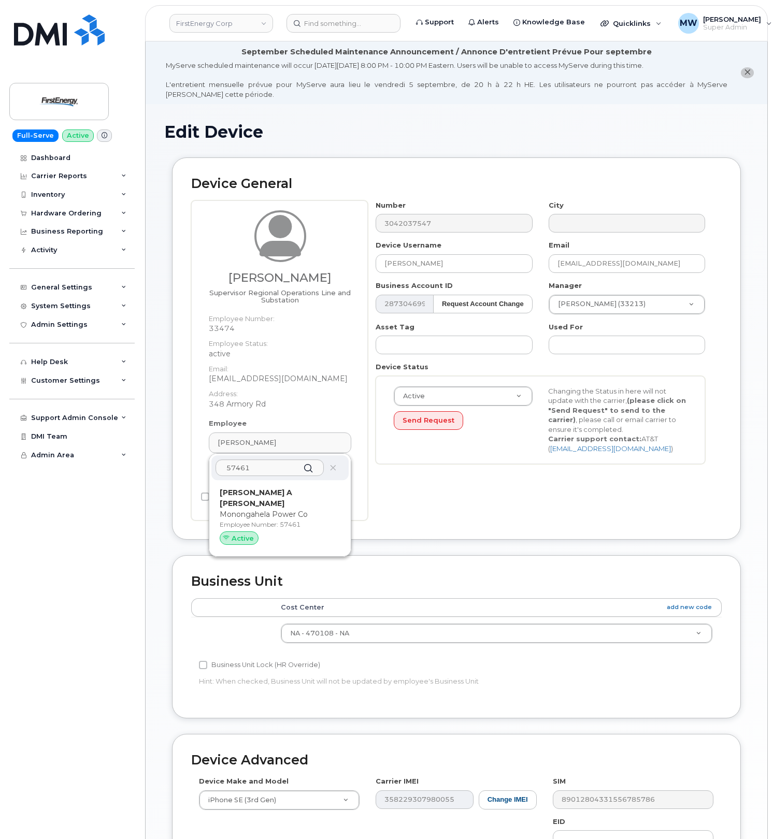
type input "57461"
type input "Mackenzie A Wayne"
type input "mawayne@firstenergycorp.com"
type input "29510537"
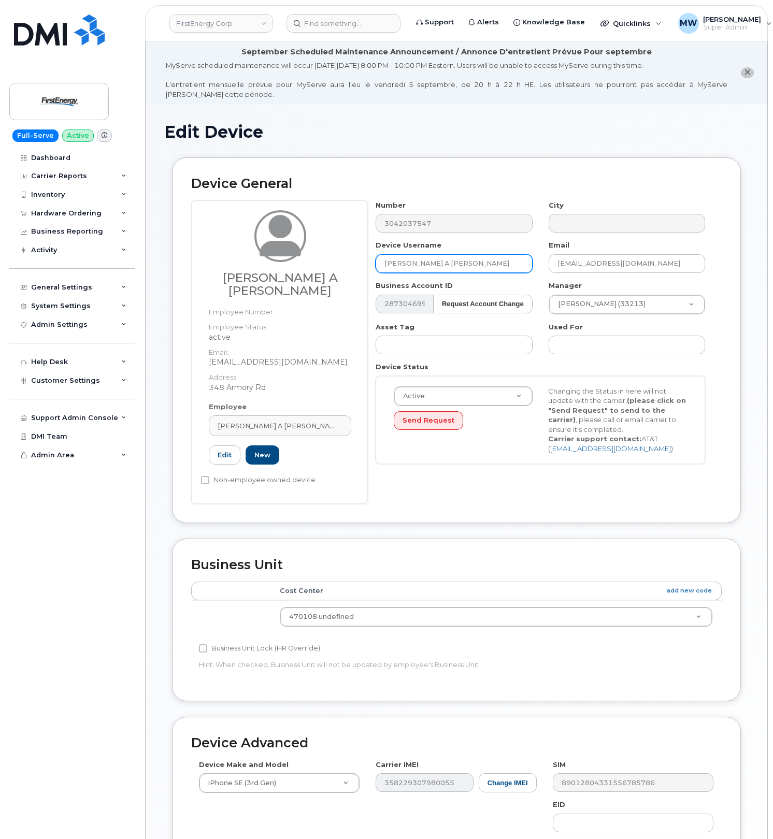
drag, startPoint x: 471, startPoint y: 264, endPoint x: 315, endPoint y: 268, distance: 156.0
click at [315, 267] on div "Mackenzie A Wayne Employee Number: Employee Status: active Email: mawayne@first…" at bounding box center [456, 352] width 530 height 304
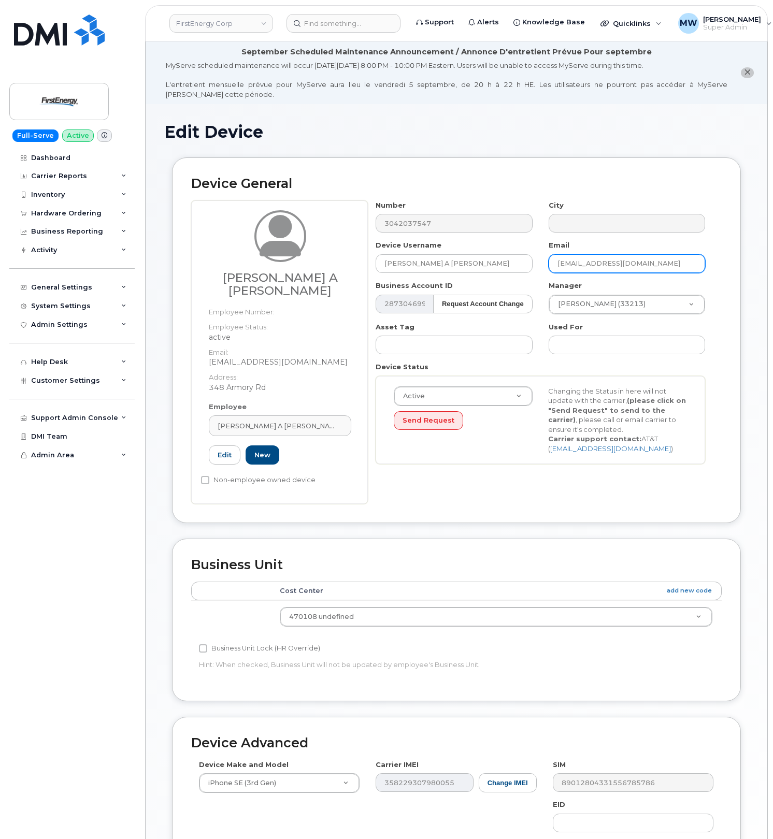
click at [684, 264] on input "mawayne@firstenergycorp.com" at bounding box center [627, 263] width 156 height 19
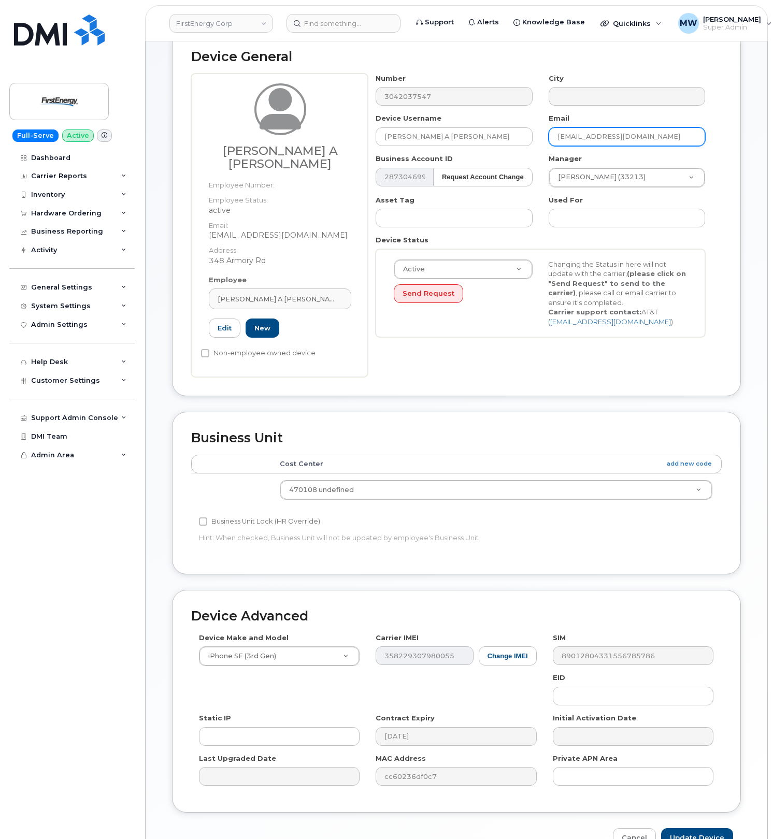
scroll to position [138, 0]
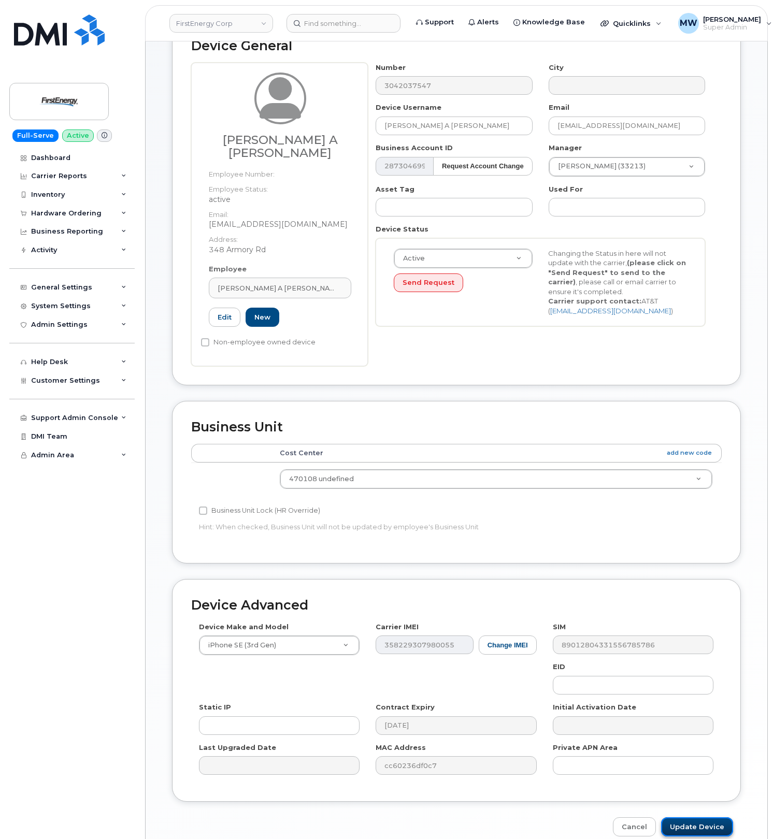
click at [701, 817] on input "Update Device" at bounding box center [697, 826] width 72 height 19
type input "Saving..."
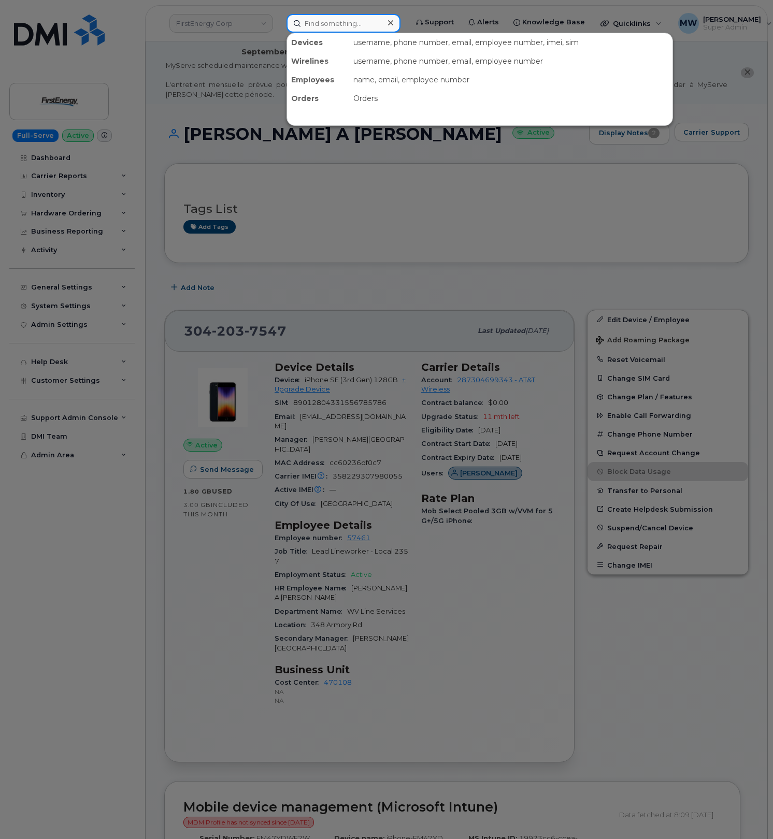
click at [323, 23] on input at bounding box center [343, 23] width 114 height 19
paste input "484) 955-0031"
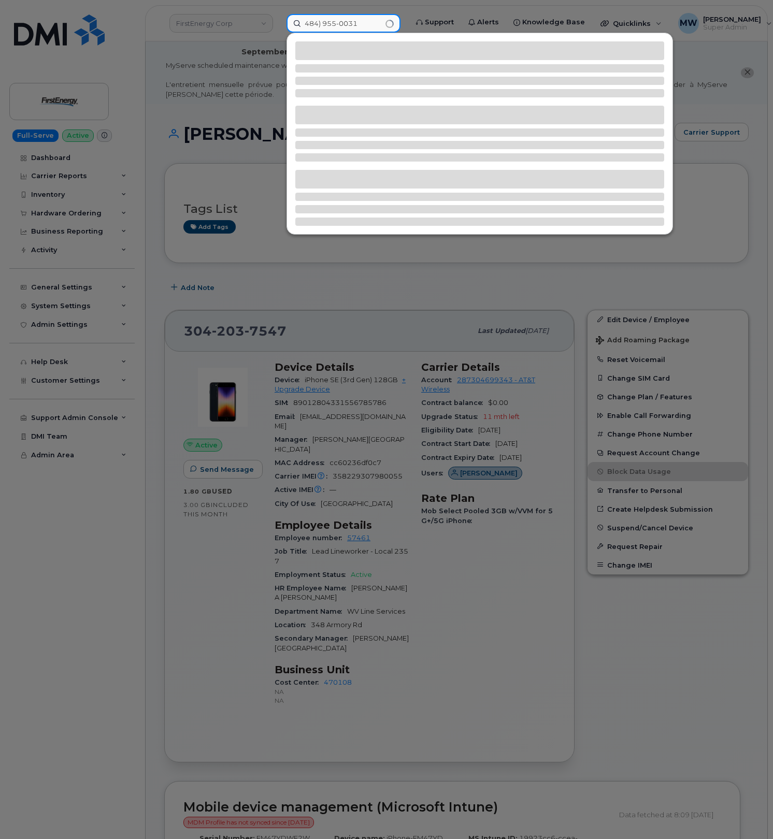
type input "484) 955-0031"
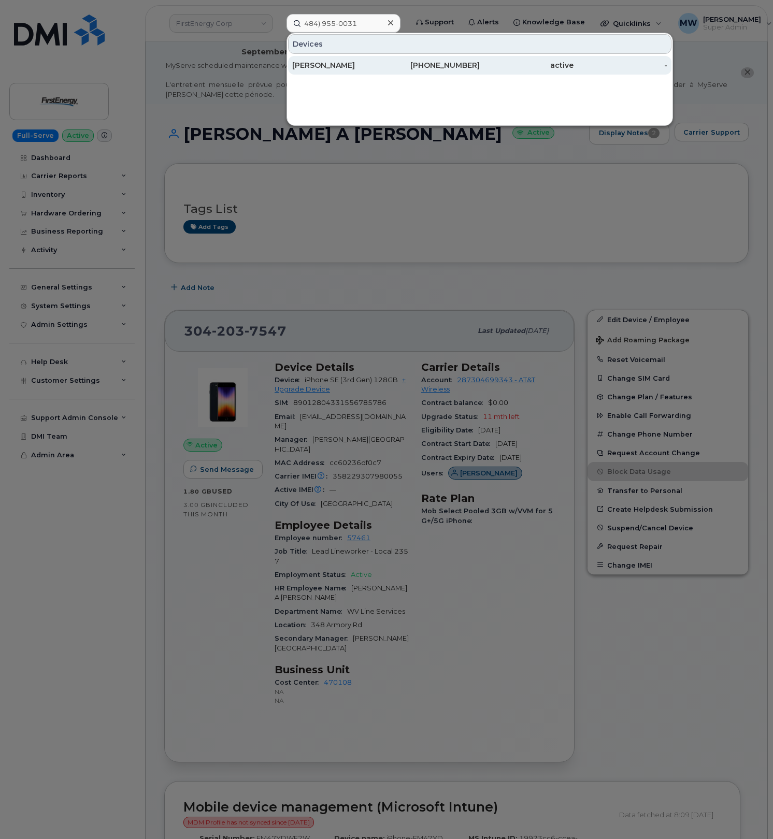
drag, startPoint x: 458, startPoint y: 66, endPoint x: 442, endPoint y: 67, distance: 16.1
click at [458, 66] on div "484-955-0031" at bounding box center [433, 65] width 94 height 10
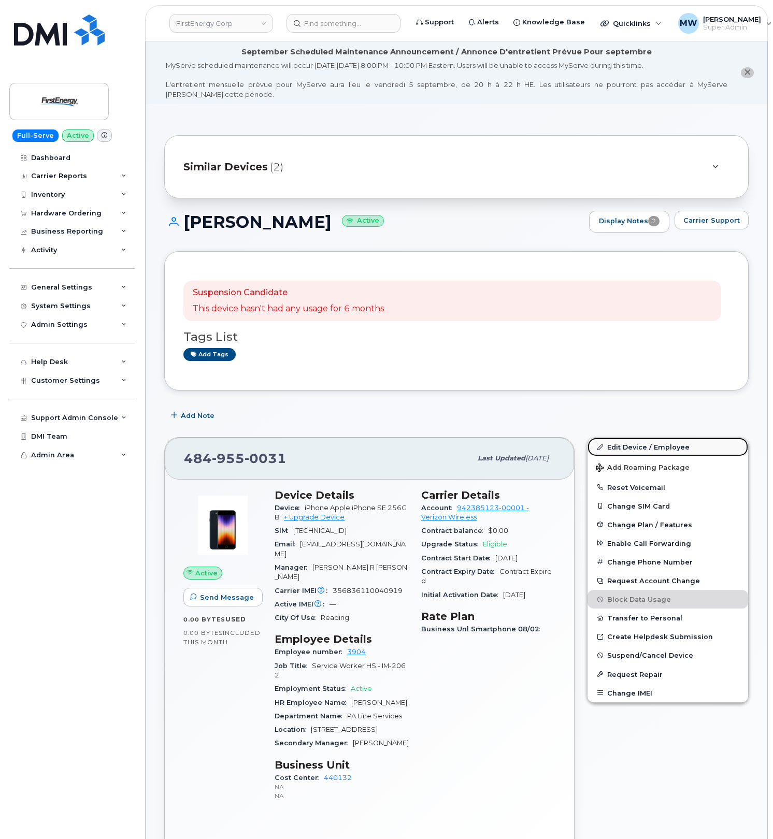
click at [659, 449] on link "Edit Device / Employee" at bounding box center [667, 447] width 161 height 19
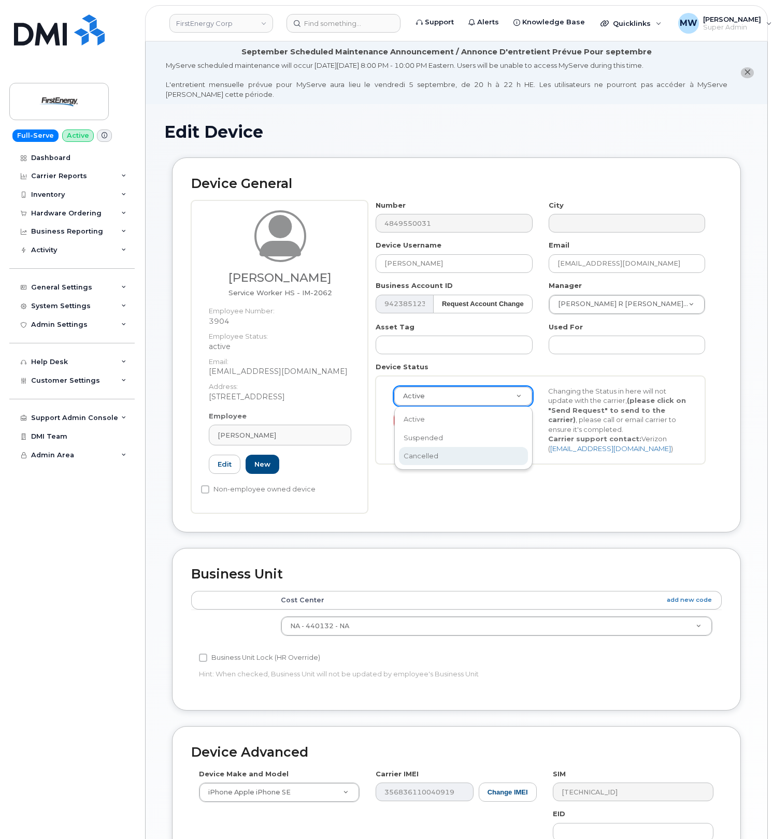
select select "cancelled"
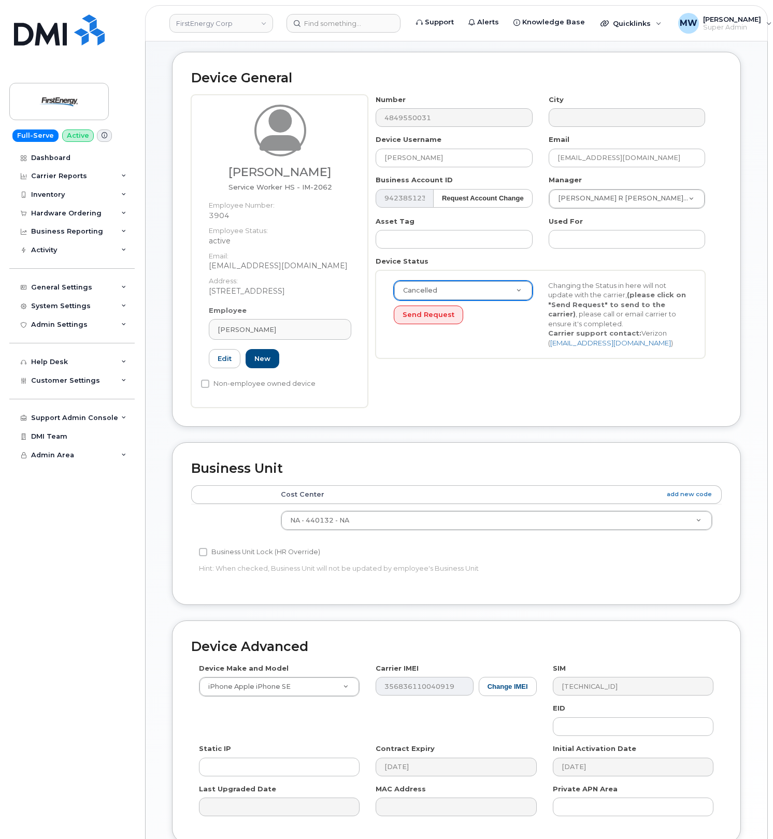
scroll to position [199, 0]
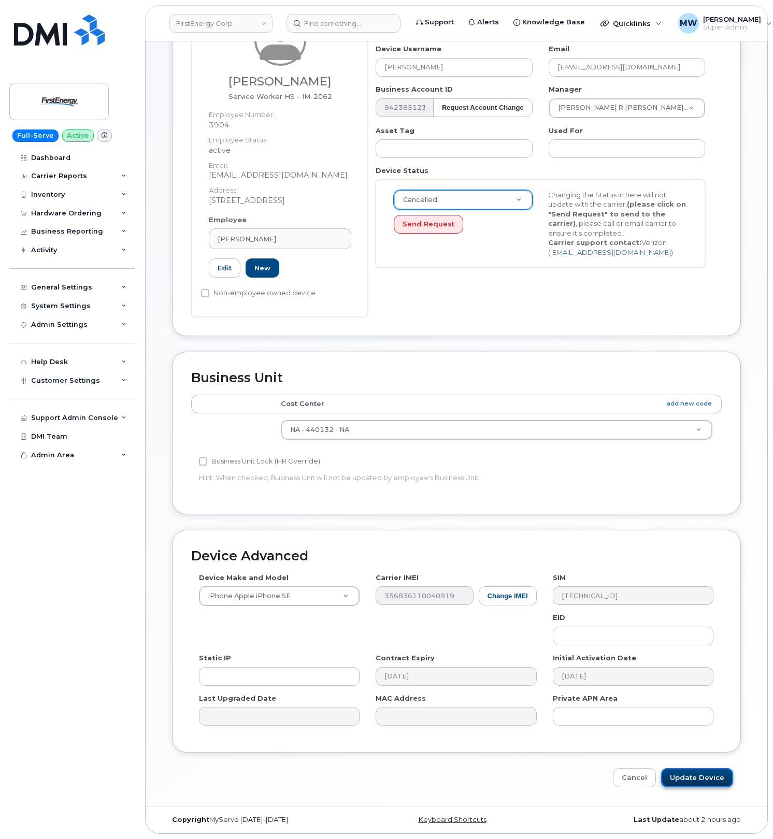
click at [684, 784] on input "Update Device" at bounding box center [697, 777] width 72 height 19
type input "Saving..."
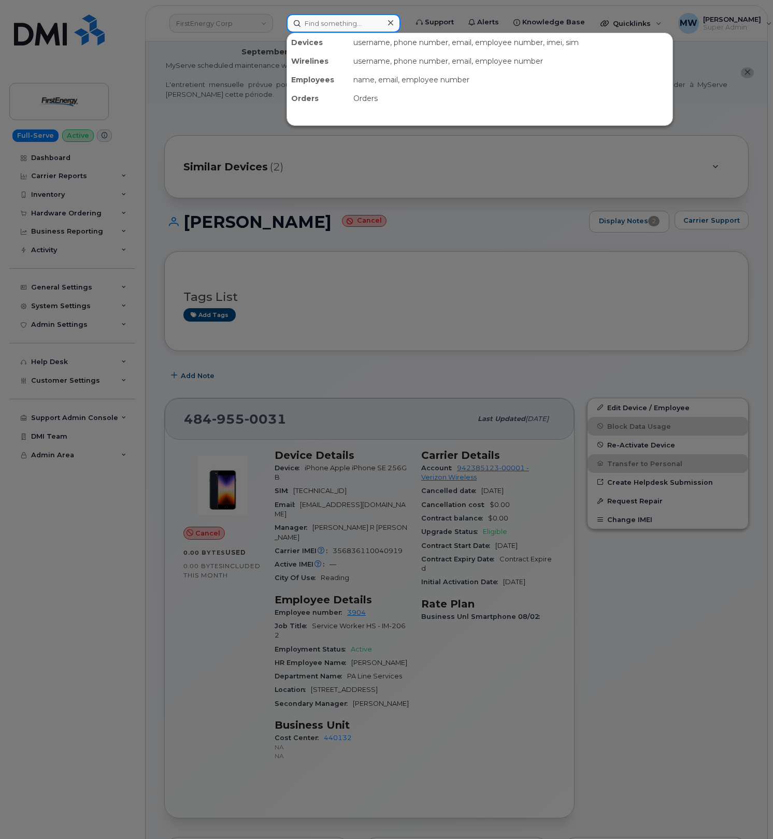
click at [342, 28] on input at bounding box center [343, 23] width 114 height 19
paste input "717-966-2711"
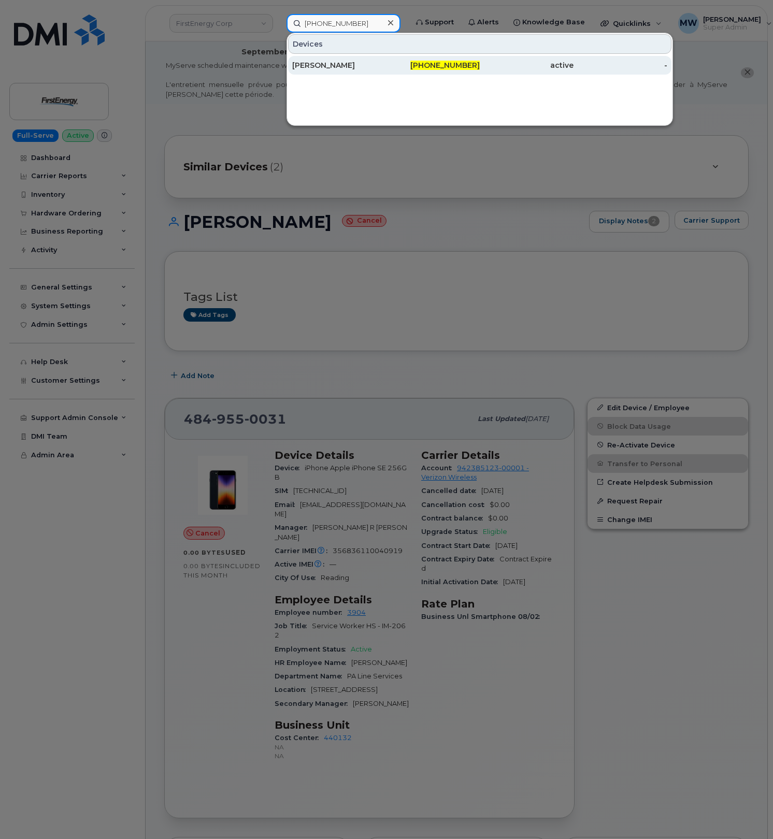
type input "717-966-2711"
click at [463, 73] on div "717-966-2711" at bounding box center [433, 65] width 94 height 19
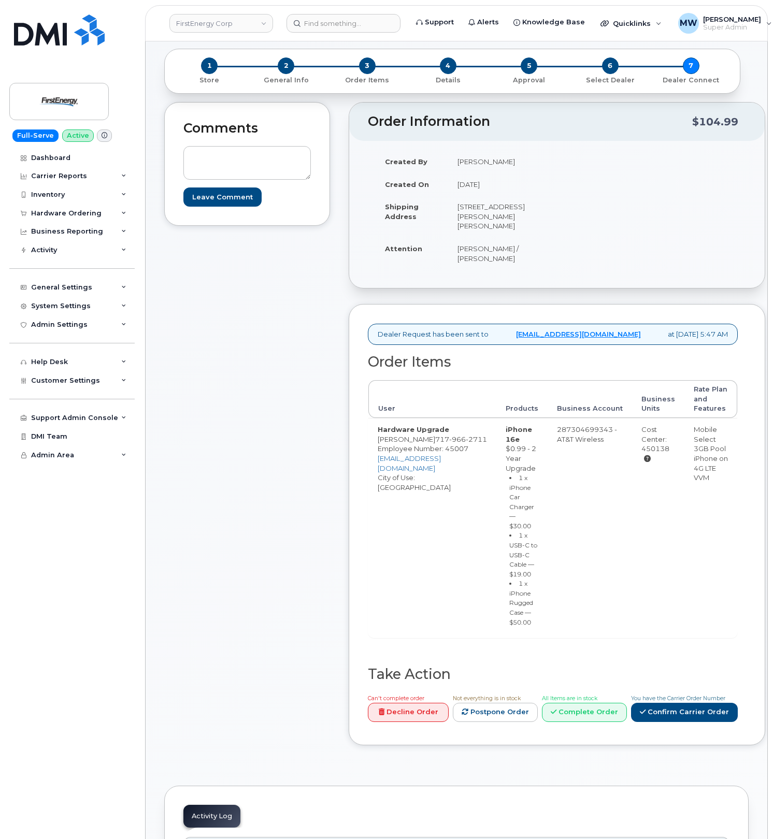
scroll to position [414, 0]
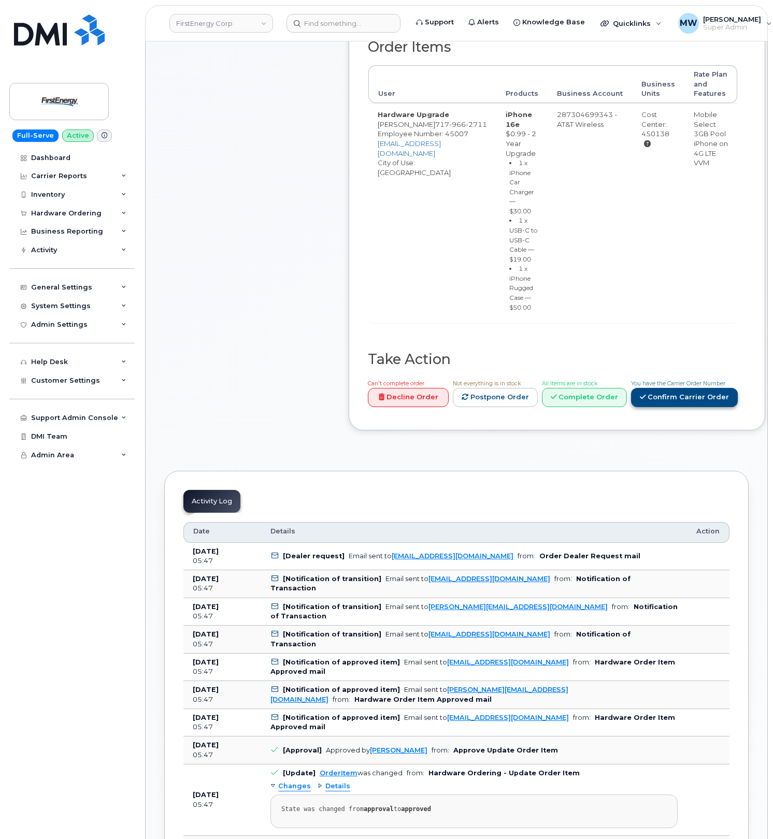
click at [631, 407] on link "Confirm Carrier Order" at bounding box center [684, 397] width 107 height 19
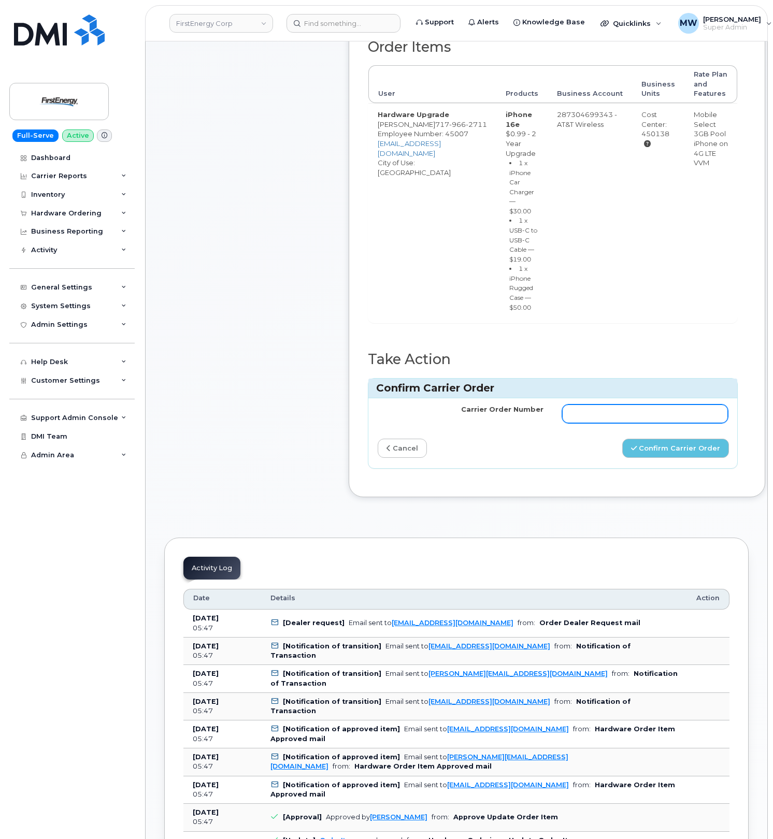
click at [587, 423] on input "Carrier Order Number" at bounding box center [645, 414] width 166 height 19
paste input "10-154220198026581"
type input "10-154220198026581"
click at [630, 458] on button "Confirm Carrier Order" at bounding box center [675, 448] width 107 height 19
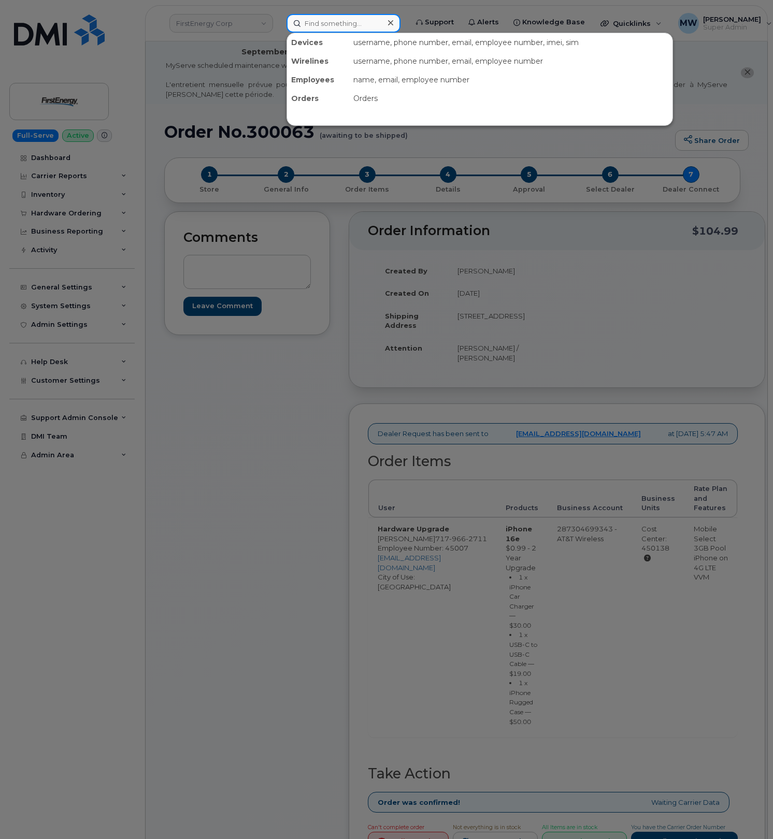
click at [326, 27] on input at bounding box center [343, 23] width 114 height 19
paste input "8642753122"
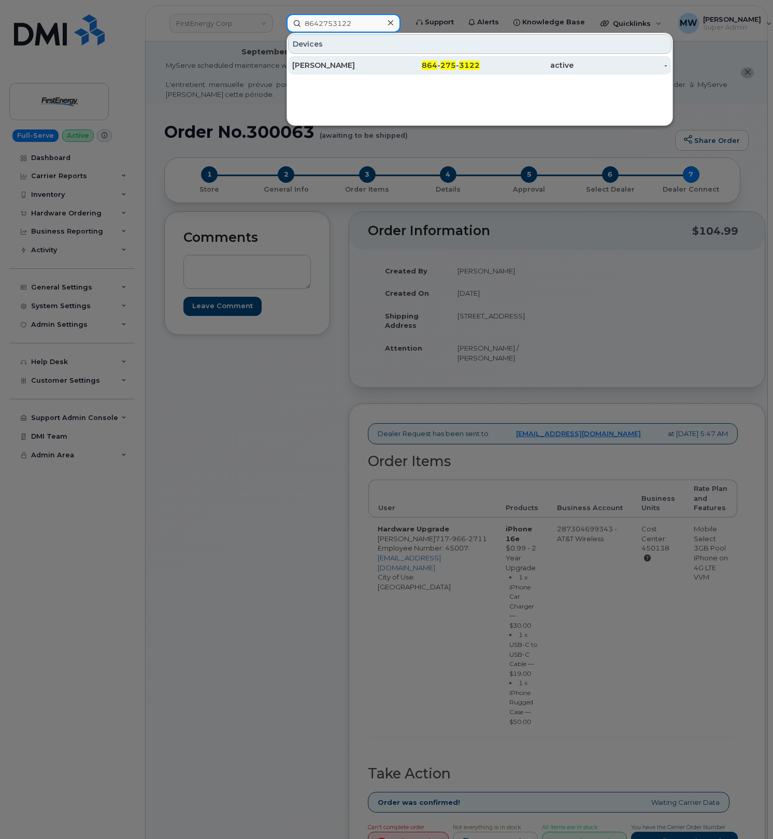
type input "8642753122"
click at [392, 73] on div "864 - 275 - 3122" at bounding box center [433, 65] width 94 height 19
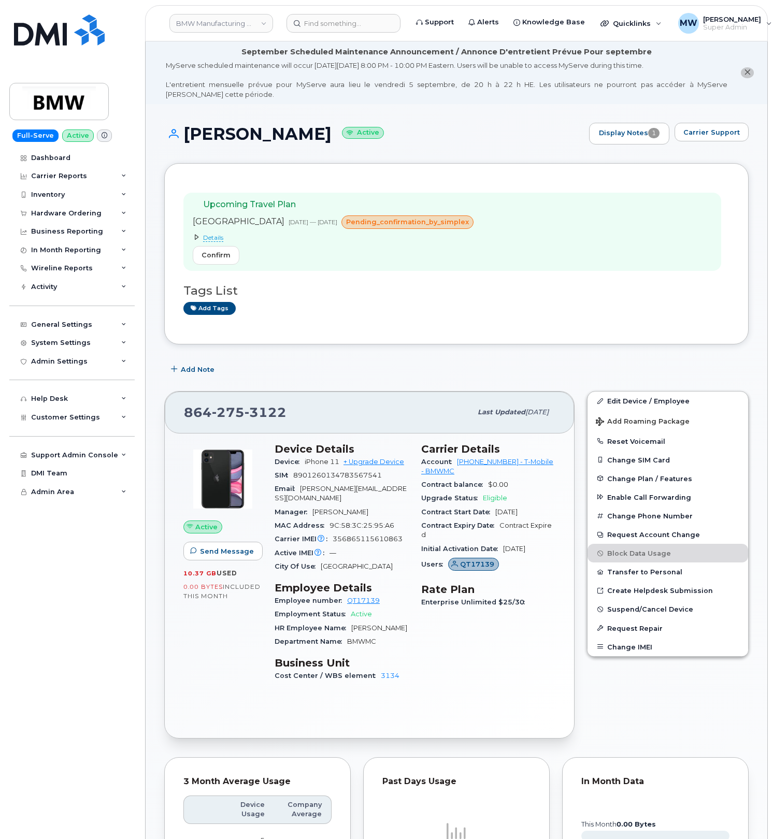
drag, startPoint x: 313, startPoint y: 137, endPoint x: 170, endPoint y: 146, distance: 143.8
click at [170, 146] on div "David Manasas Active Display Notes 1 Carrier Support" at bounding box center [456, 143] width 584 height 40
copy h1 "David Manasas"
drag, startPoint x: 452, startPoint y: 469, endPoint x: 496, endPoint y: 467, distance: 44.6
click at [496, 467] on div "Account 972523090 - T-Mobile - BMWMC" at bounding box center [488, 466] width 134 height 23
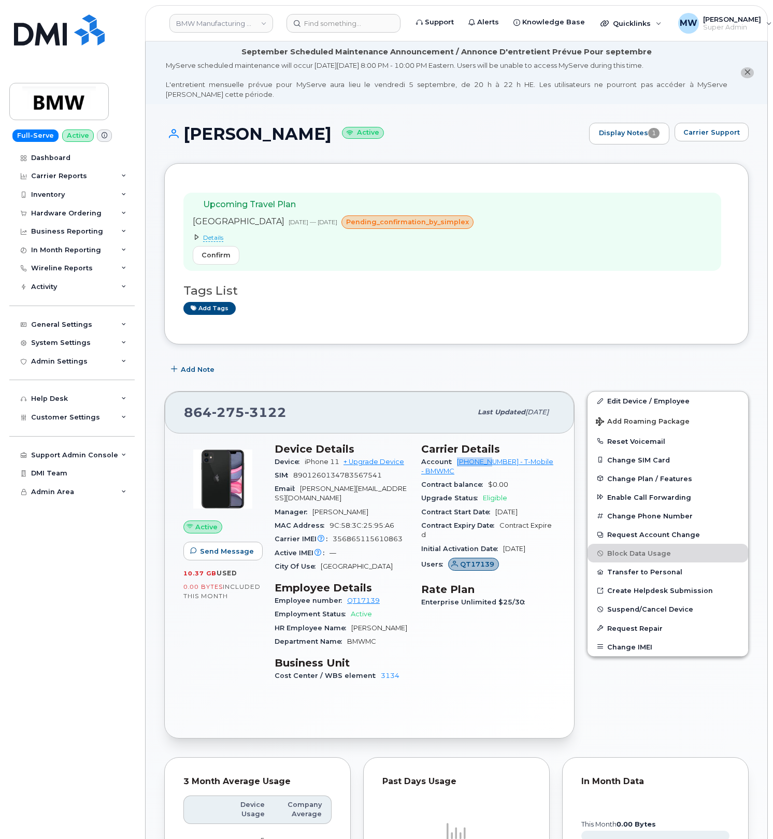
copy link "97252309"
drag, startPoint x: 326, startPoint y: 25, endPoint x: 318, endPoint y: 27, distance: 8.5
click at [326, 27] on input at bounding box center [343, 23] width 114 height 19
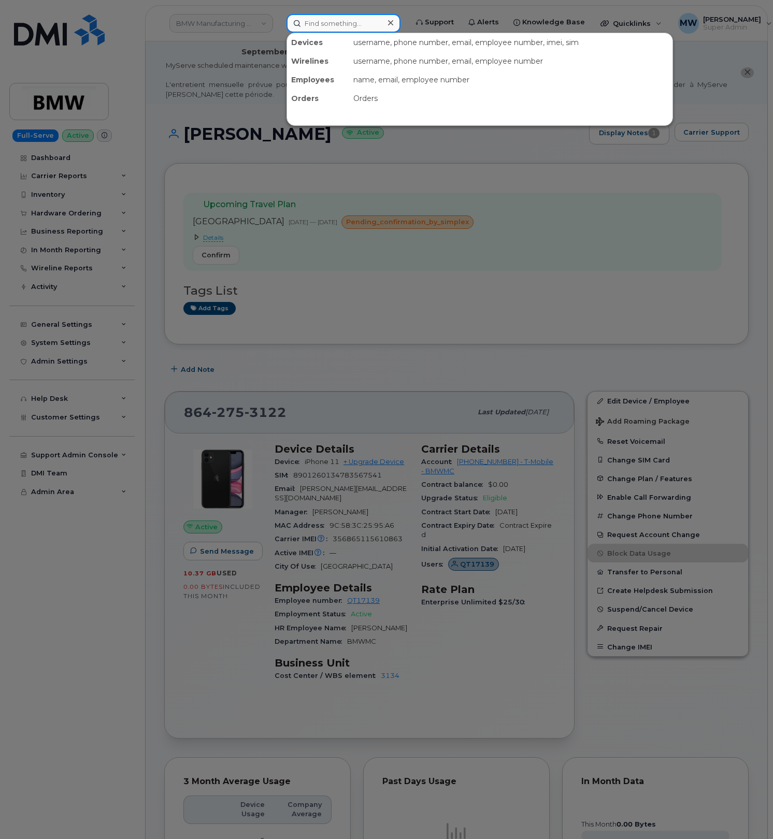
paste input "8647052768"
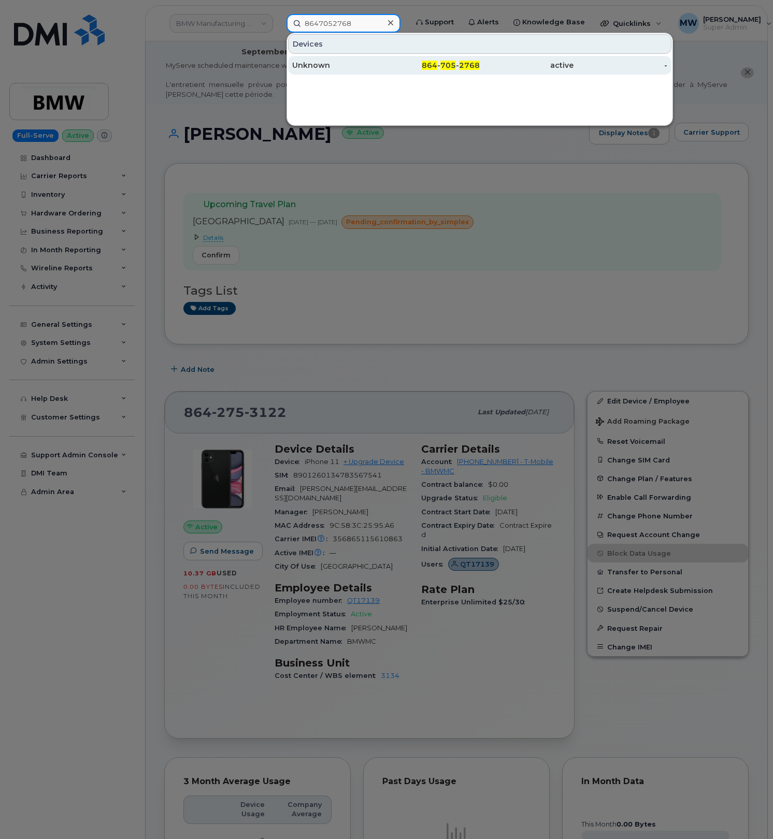
type input "8647052768"
click at [438, 59] on div "864 - 705 - 2768" at bounding box center [433, 65] width 94 height 19
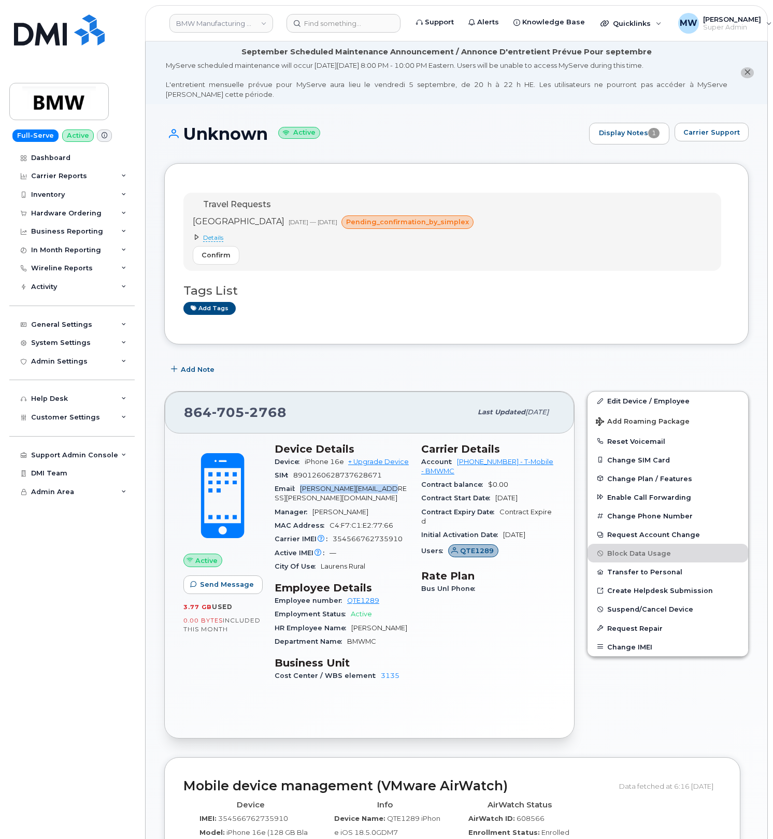
drag, startPoint x: 393, startPoint y: 504, endPoint x: 302, endPoint y: 499, distance: 90.2
click at [302, 499] on div "Email [PERSON_NAME][EMAIL_ADDRESS][PERSON_NAME][DOMAIN_NAME]" at bounding box center [342, 493] width 134 height 23
copy span "[PERSON_NAME][EMAIL_ADDRESS][PERSON_NAME][DOMAIN_NAME]"
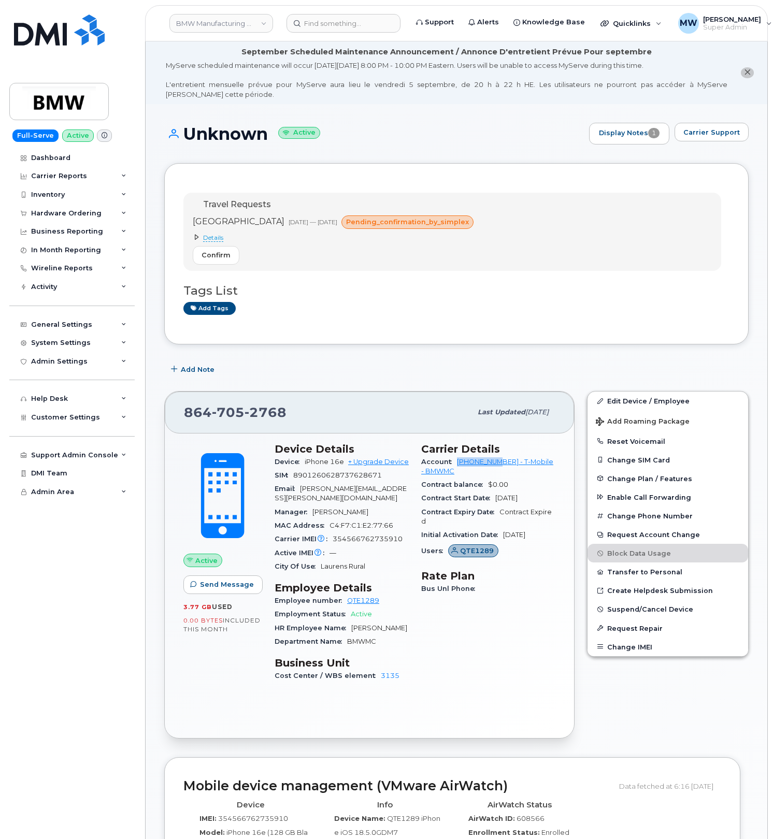
drag, startPoint x: 469, startPoint y: 466, endPoint x: 500, endPoint y: 467, distance: 31.1
click at [500, 467] on div "Account [PHONE_NUMBER] - T-Mobile - BMWMC" at bounding box center [488, 466] width 134 height 23
copy div "972523090"
click at [83, 211] on div "Hardware Ordering" at bounding box center [66, 213] width 70 height 8
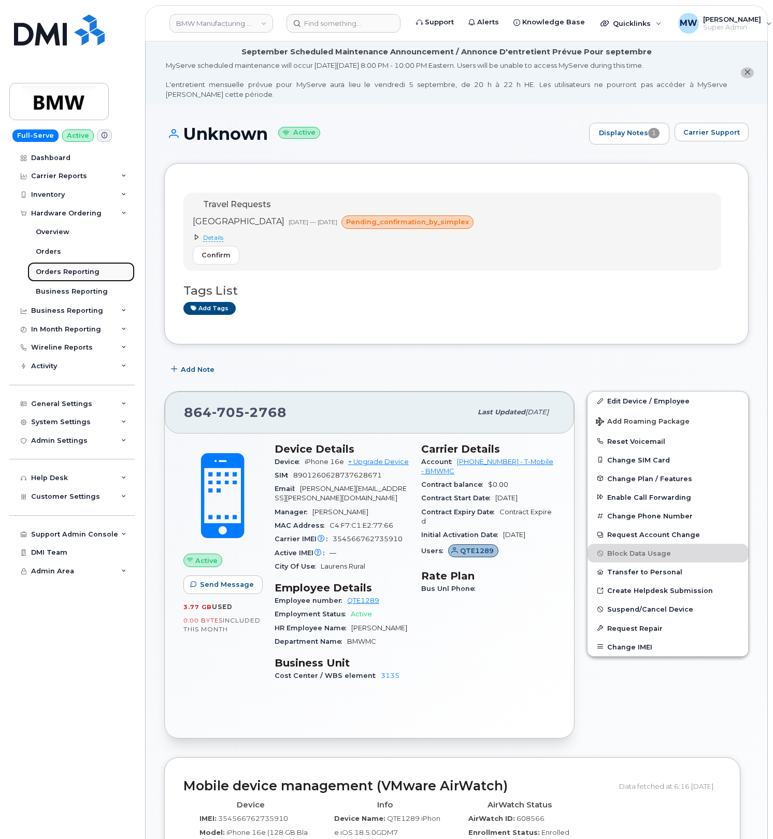
click at [54, 262] on link "Orders Reporting" at bounding box center [80, 272] width 107 height 20
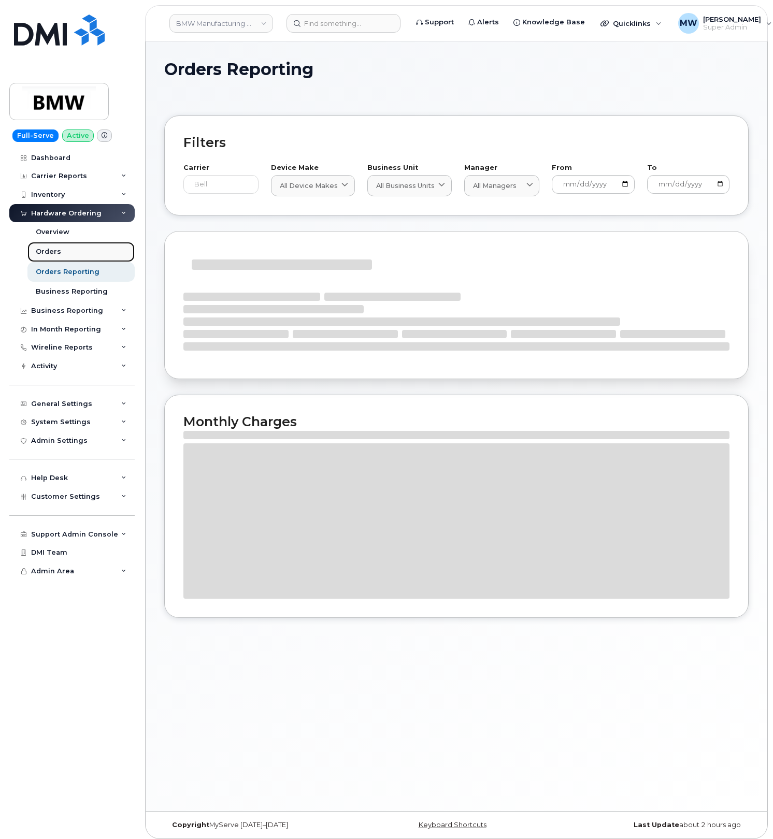
click at [54, 256] on div "Orders" at bounding box center [48, 251] width 25 height 9
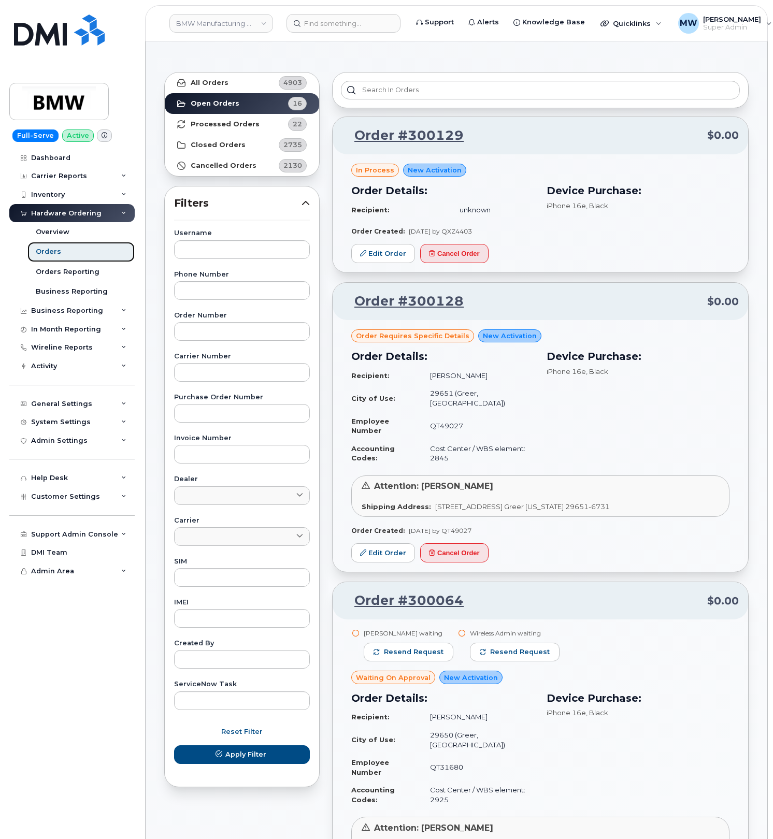
scroll to position [69, 0]
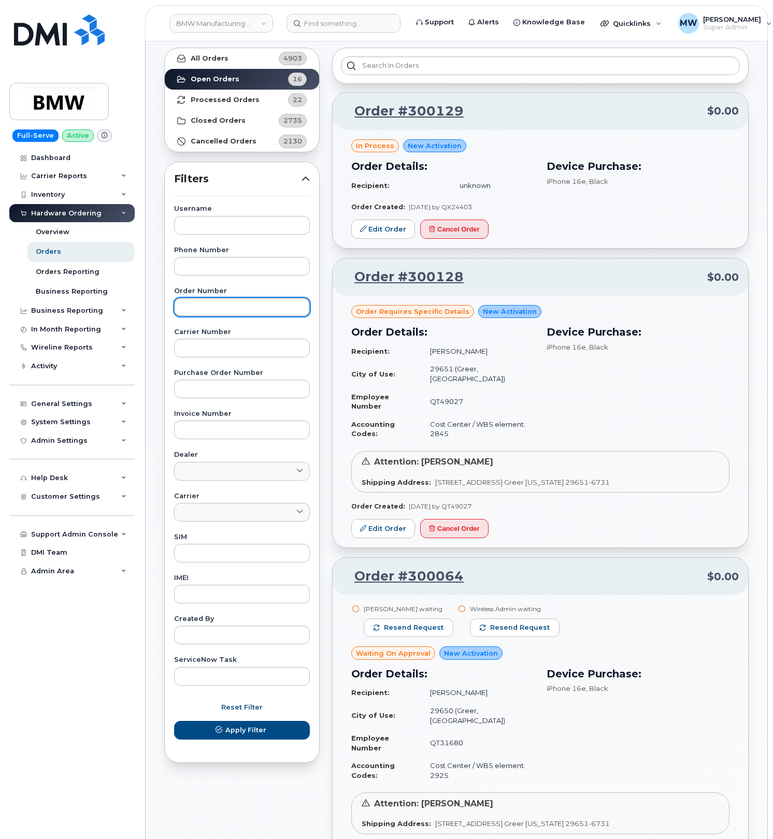
click at [208, 307] on input "text" at bounding box center [242, 307] width 136 height 19
paste input "299029"
type input "299029"
click at [174, 721] on button "Apply Filter" at bounding box center [242, 730] width 136 height 19
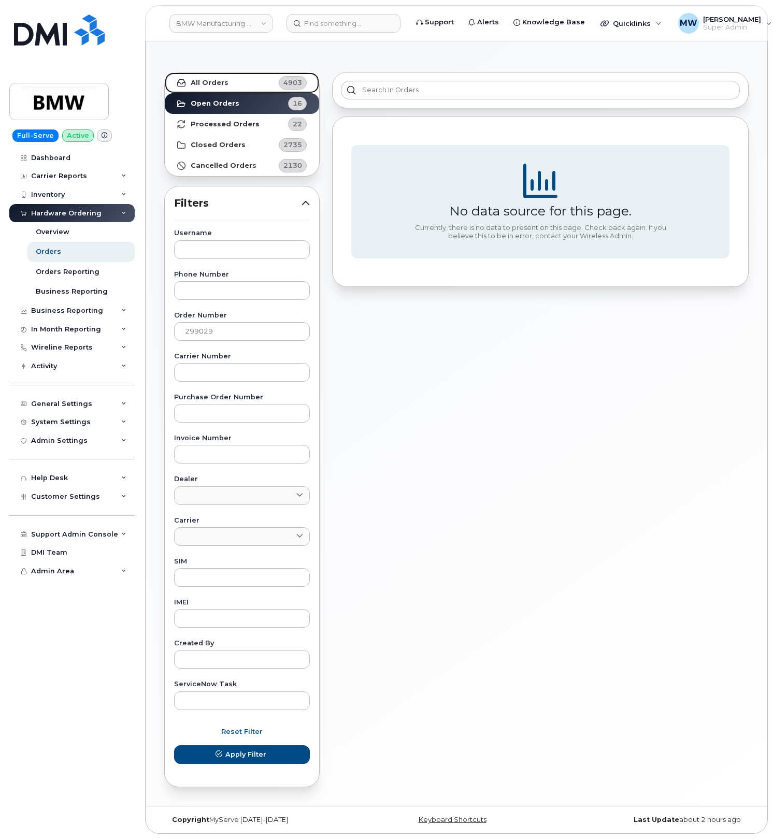
click at [218, 77] on link "All Orders 4903" at bounding box center [242, 83] width 154 height 21
click at [296, 38] on header "BMW Manufacturing Co LLC Support Alerts Knowledge Base Quicklinks Suspend / Can…" at bounding box center [456, 23] width 623 height 36
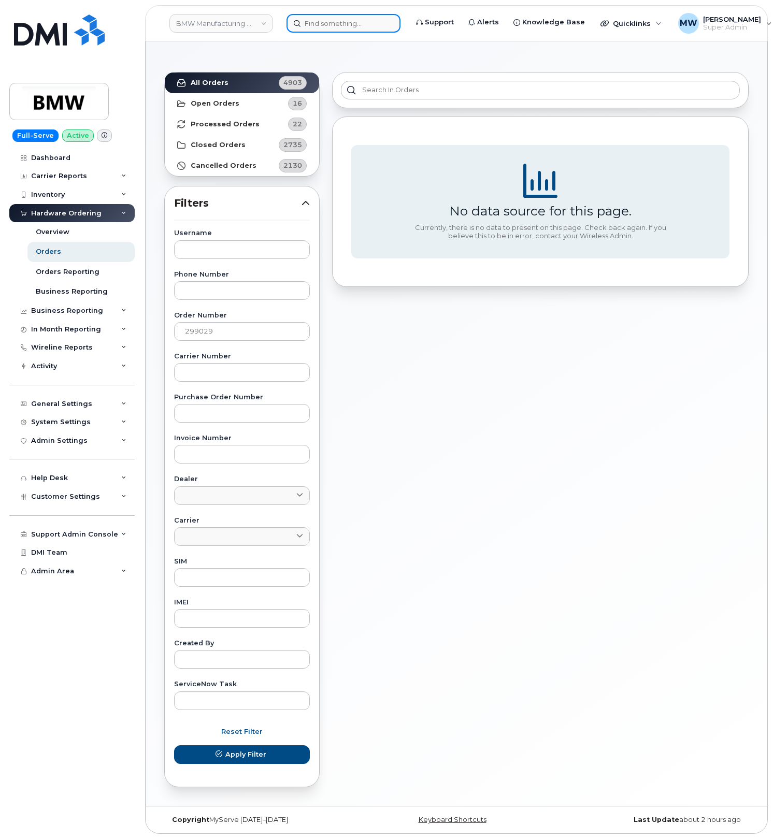
click at [315, 18] on input at bounding box center [343, 23] width 114 height 19
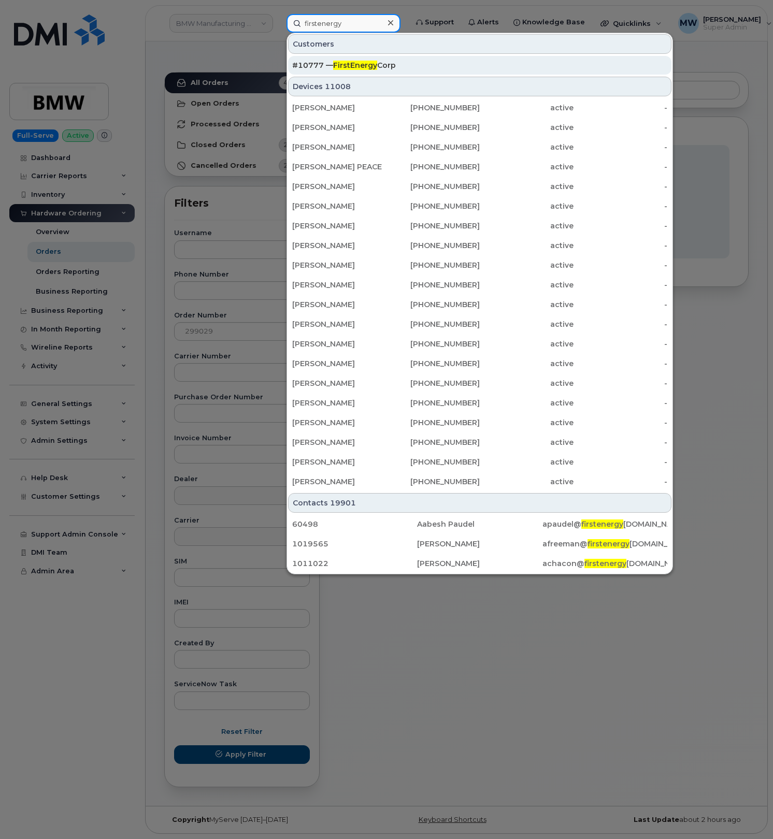
type input "firstenergy"
click at [365, 64] on span "FirstEnergy" at bounding box center [355, 65] width 44 height 9
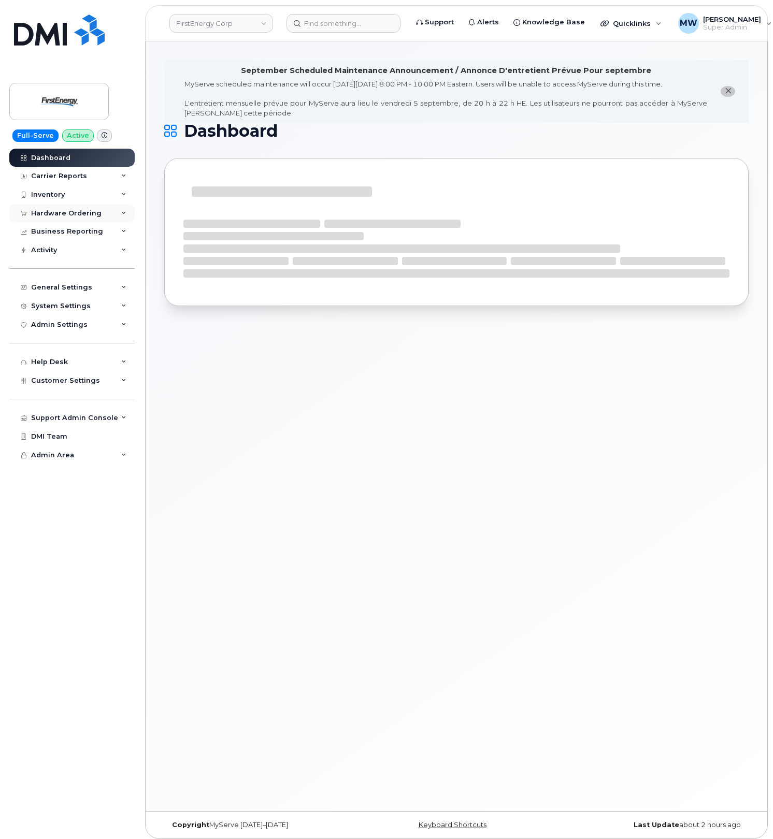
click at [70, 214] on div "Hardware Ordering" at bounding box center [66, 213] width 70 height 8
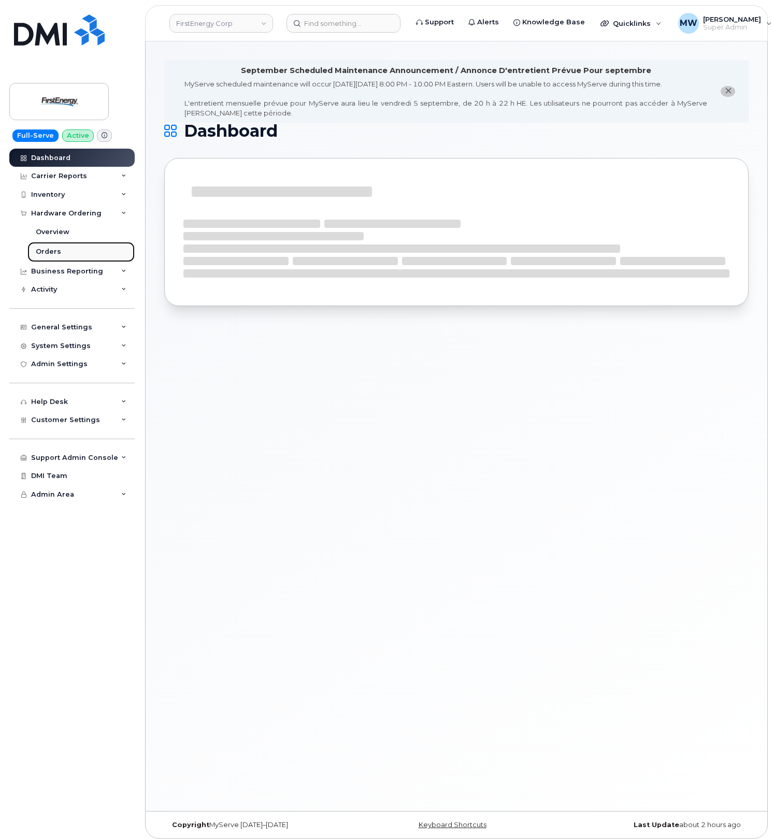
click at [51, 253] on div "Orders" at bounding box center [48, 251] width 25 height 9
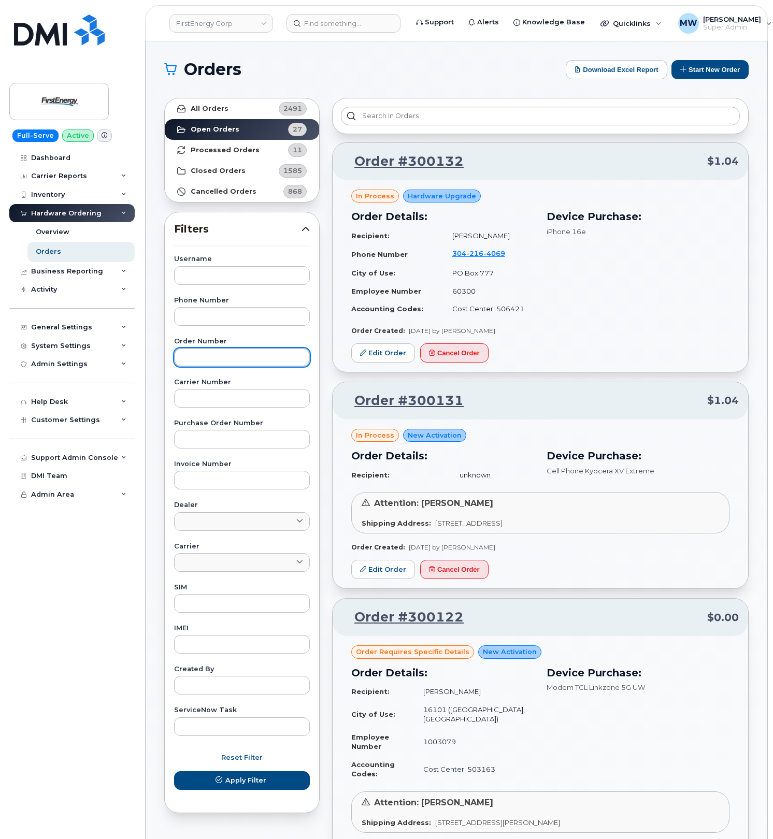
paste input "299029"
type input "299029"
drag, startPoint x: 235, startPoint y: 790, endPoint x: 241, endPoint y: 777, distance: 14.1
click at [235, 789] on button "Apply Filter" at bounding box center [242, 780] width 136 height 19
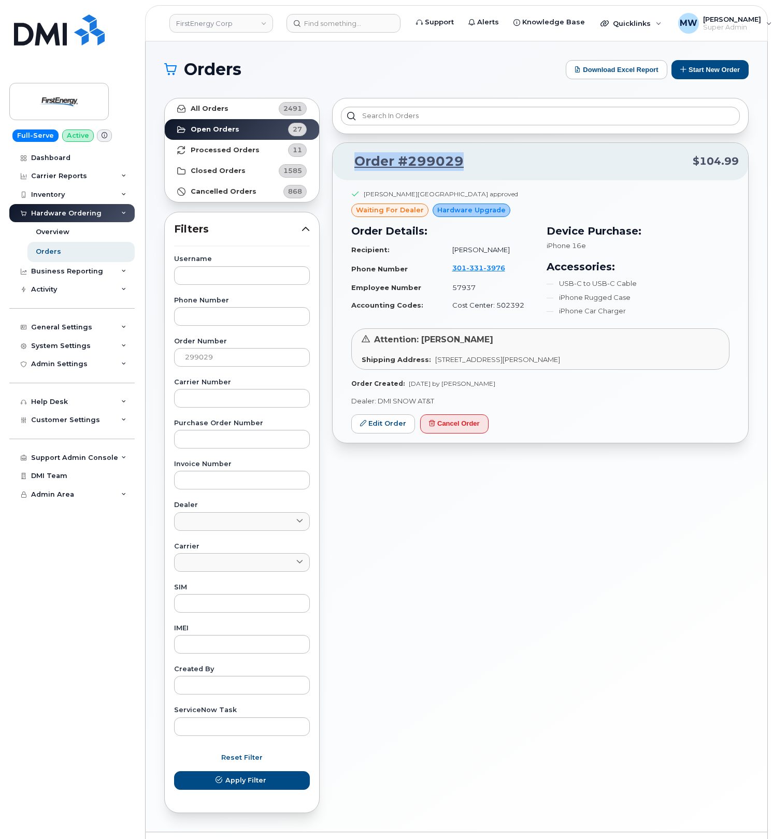
drag, startPoint x: 491, startPoint y: 168, endPoint x: 347, endPoint y: 160, distance: 144.8
click at [347, 160] on p "Order #299029 $104.99" at bounding box center [540, 161] width 397 height 19
copy link "Order #299029"
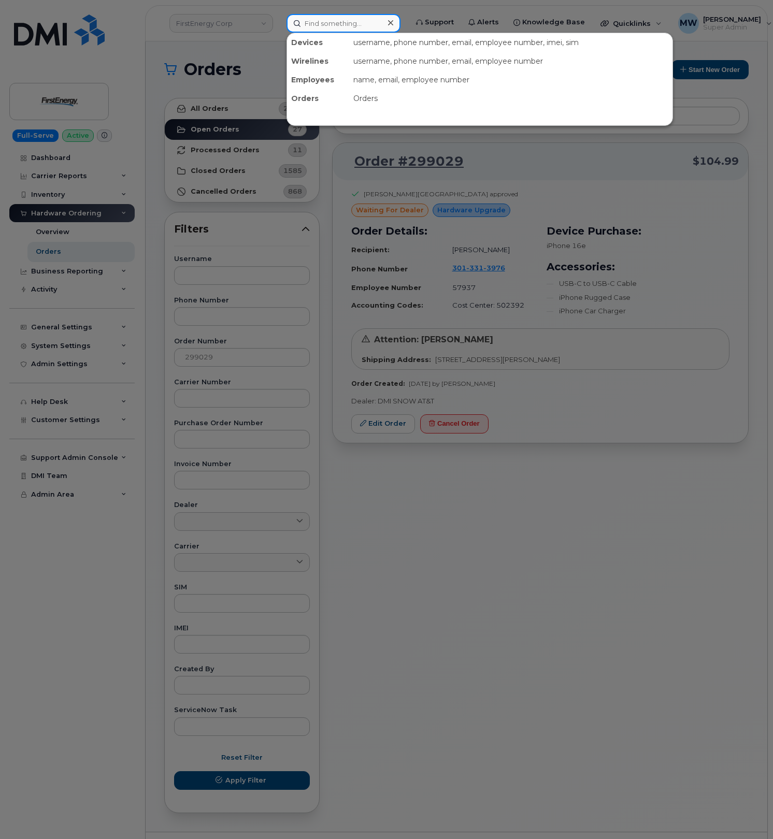
click at [342, 23] on input at bounding box center [343, 23] width 114 height 19
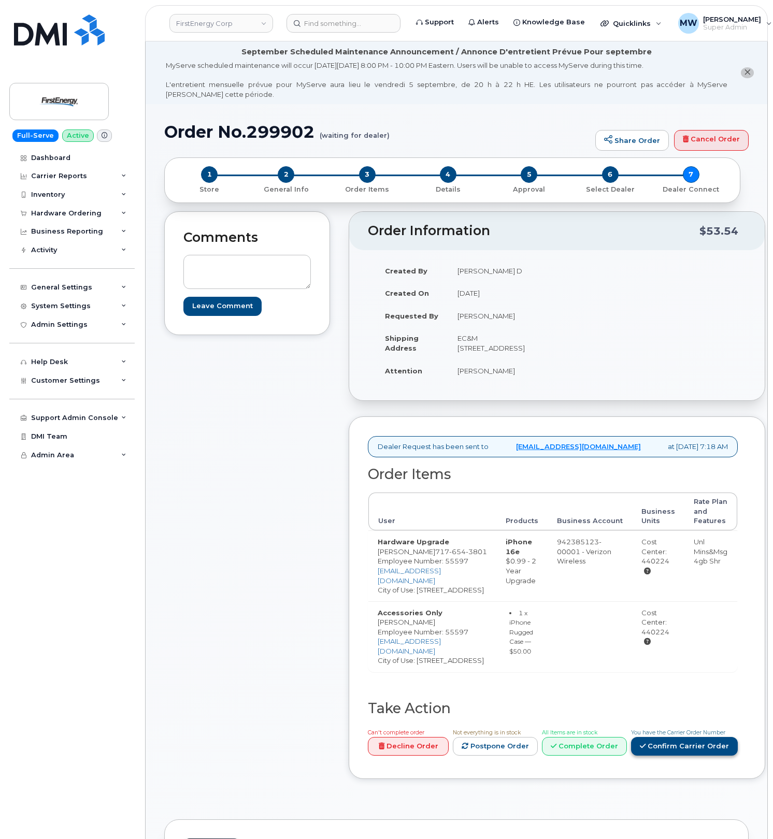
click at [663, 756] on link "Confirm Carrier Order" at bounding box center [684, 746] width 107 height 19
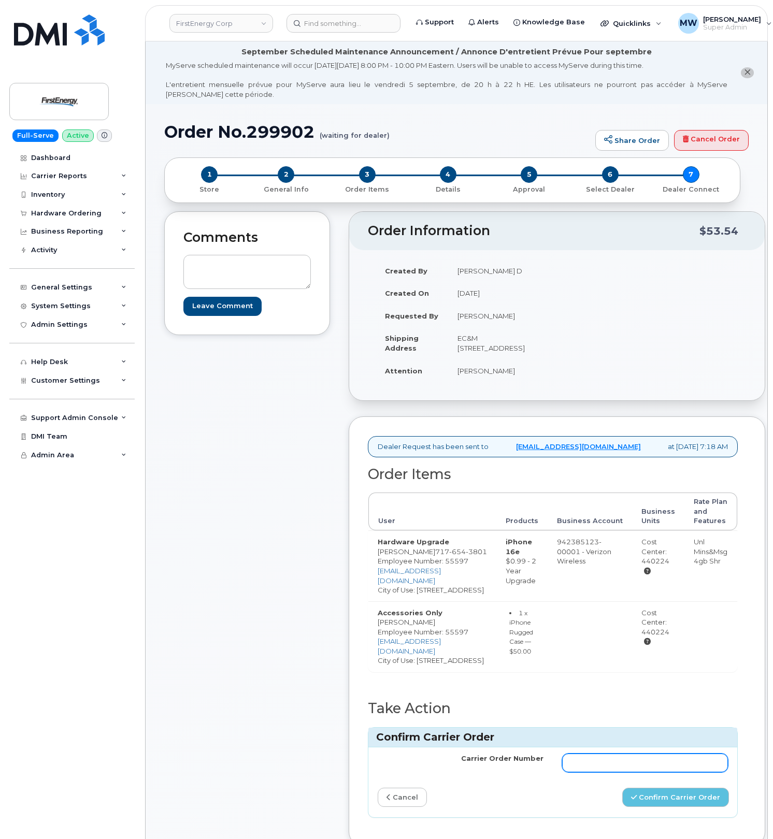
drag, startPoint x: 576, startPoint y: 771, endPoint x: 575, endPoint y: 765, distance: 5.9
click at [576, 771] on input "Carrier Order Number" at bounding box center [645, 763] width 166 height 19
paste input "MB1000500419105"
type input "MB1000500419105"
click at [670, 803] on button "Confirm Carrier Order" at bounding box center [675, 797] width 107 height 19
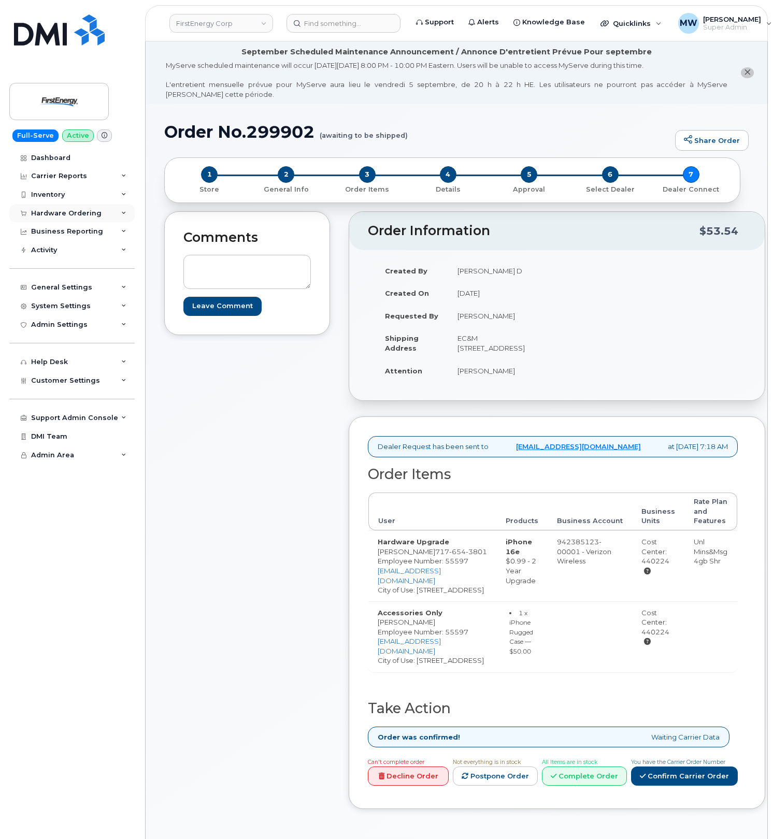
click at [61, 220] on div "Hardware Ordering" at bounding box center [71, 213] width 125 height 19
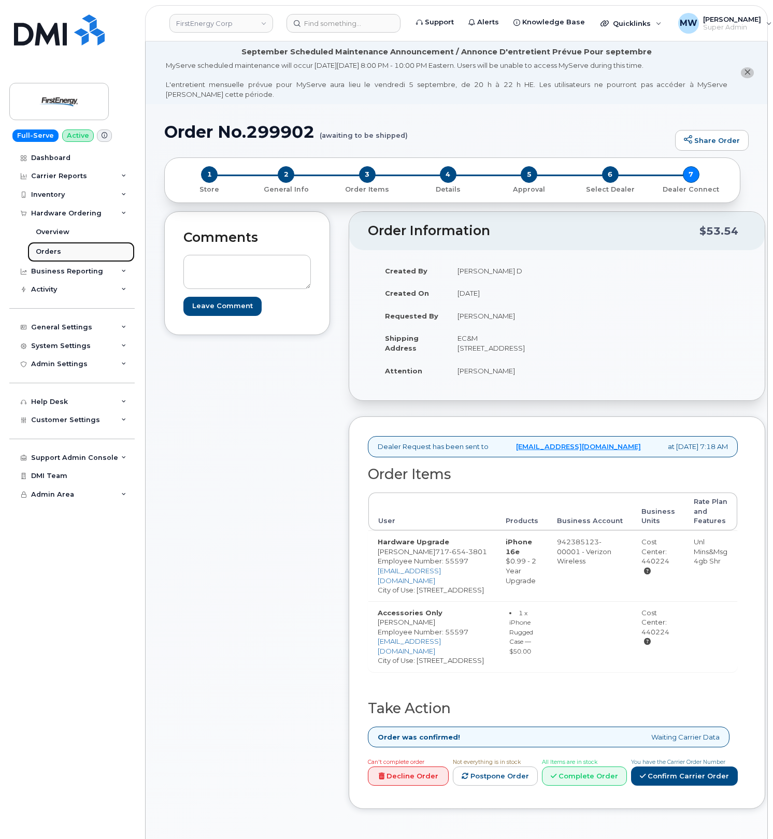
click at [66, 252] on link "Orders" at bounding box center [80, 252] width 107 height 20
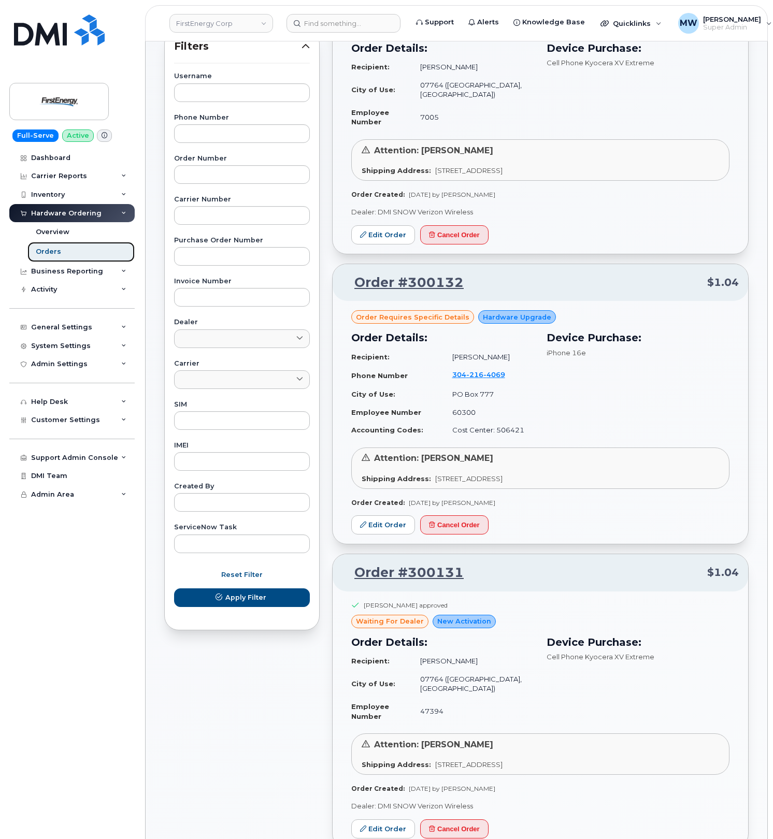
scroll to position [207, 0]
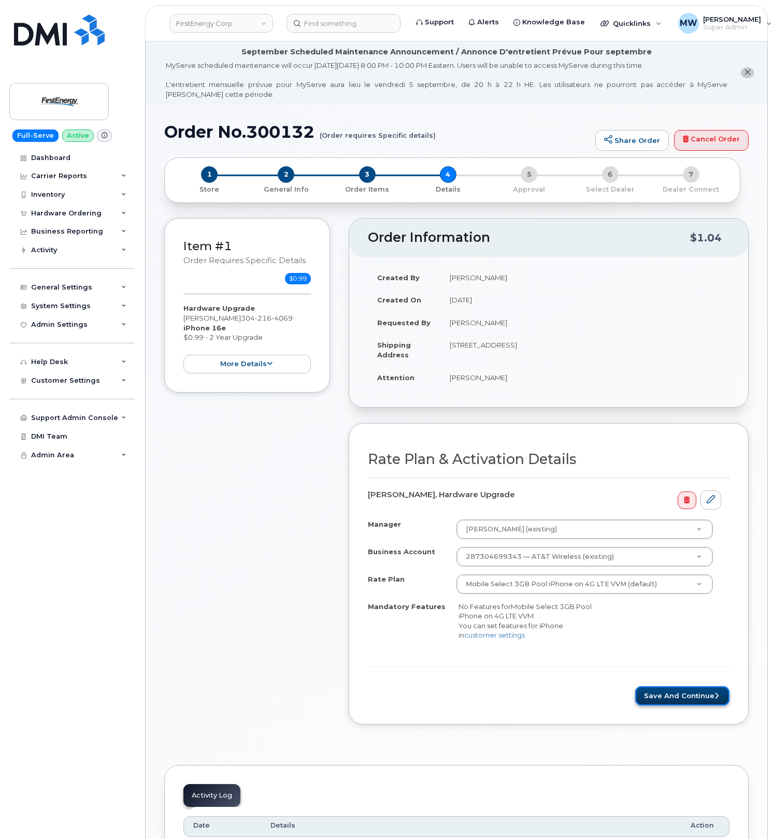
click at [667, 696] on button "Save and Continue" at bounding box center [682, 695] width 94 height 19
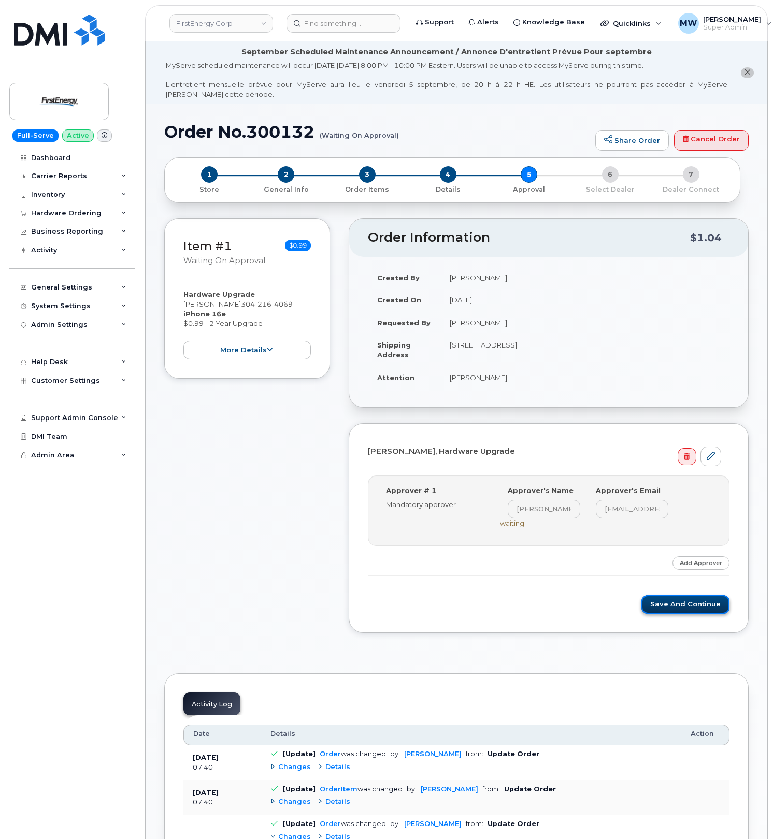
click at [680, 610] on button "Save and Continue" at bounding box center [685, 604] width 88 height 19
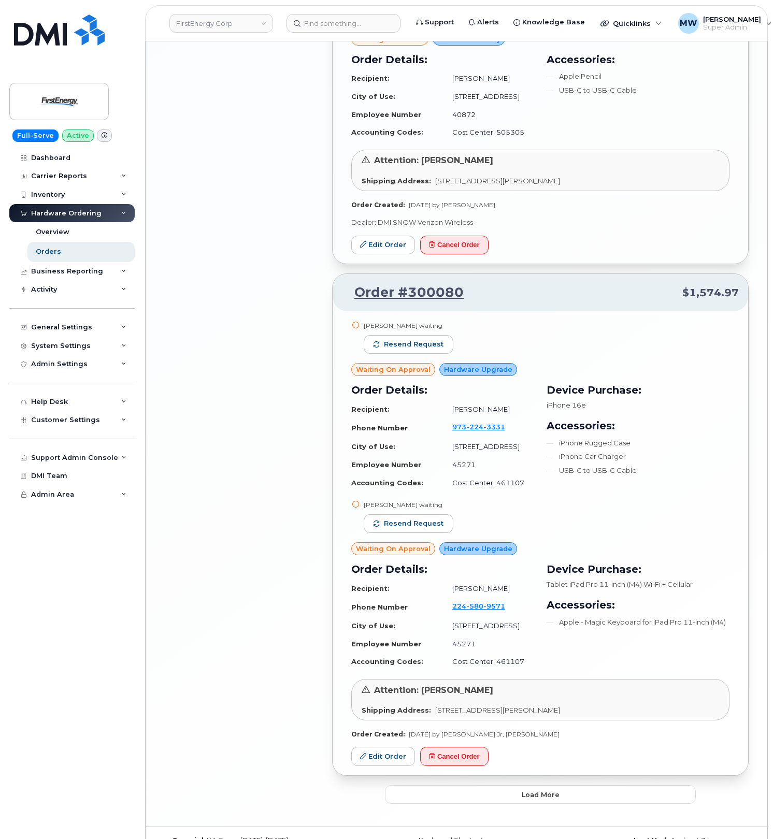
scroll to position [2056, 0]
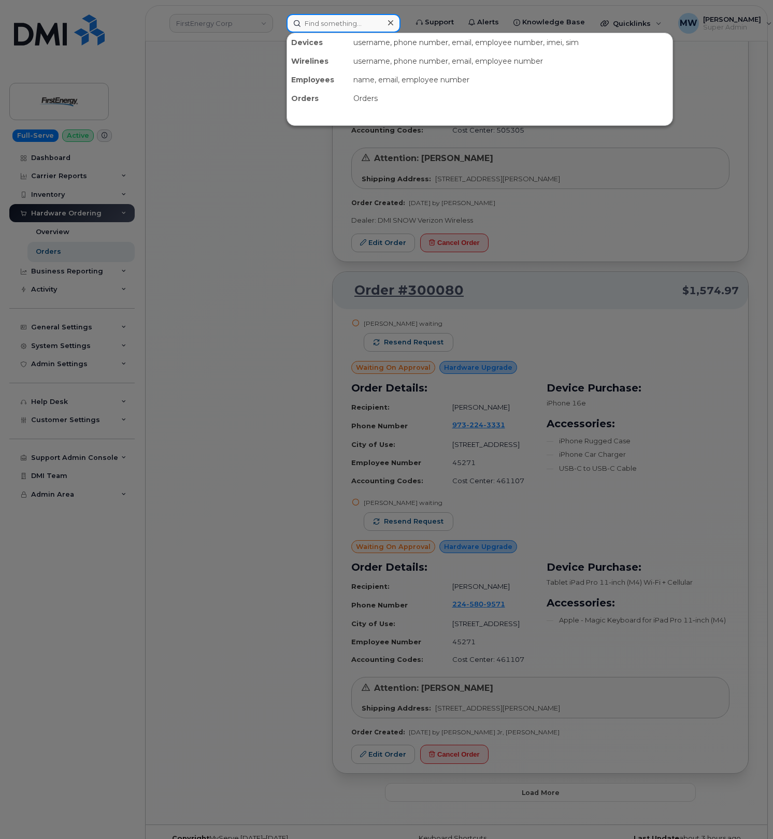
click at [350, 16] on input at bounding box center [343, 23] width 114 height 19
paste input "[PERSON_NAME]"
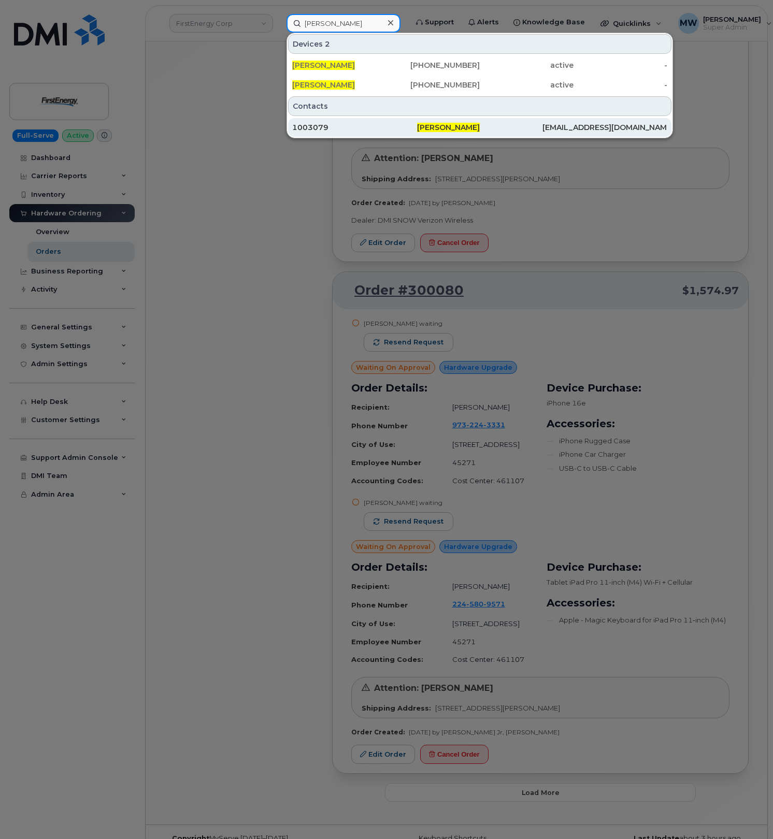
type input "[PERSON_NAME]"
click at [508, 127] on div "[PERSON_NAME]" at bounding box center [479, 127] width 125 height 10
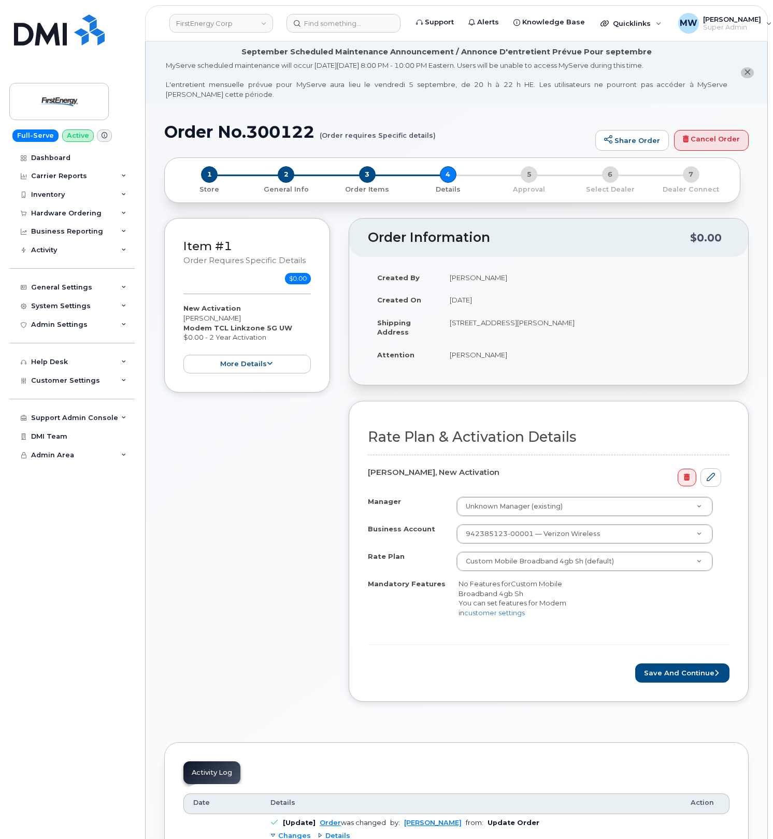
drag, startPoint x: 514, startPoint y: 357, endPoint x: 458, endPoint y: 358, distance: 55.4
click at [458, 358] on td "[PERSON_NAME]" at bounding box center [584, 354] width 289 height 23
drag, startPoint x: 249, startPoint y: 318, endPoint x: 184, endPoint y: 317, distance: 64.2
click at [184, 317] on div "New Activation [PERSON_NAME][GEOGRAPHIC_DATA] Modem TCL Linkzone 5G UW $0.00 - …" at bounding box center [246, 339] width 127 height 70
copy div "[PERSON_NAME]"
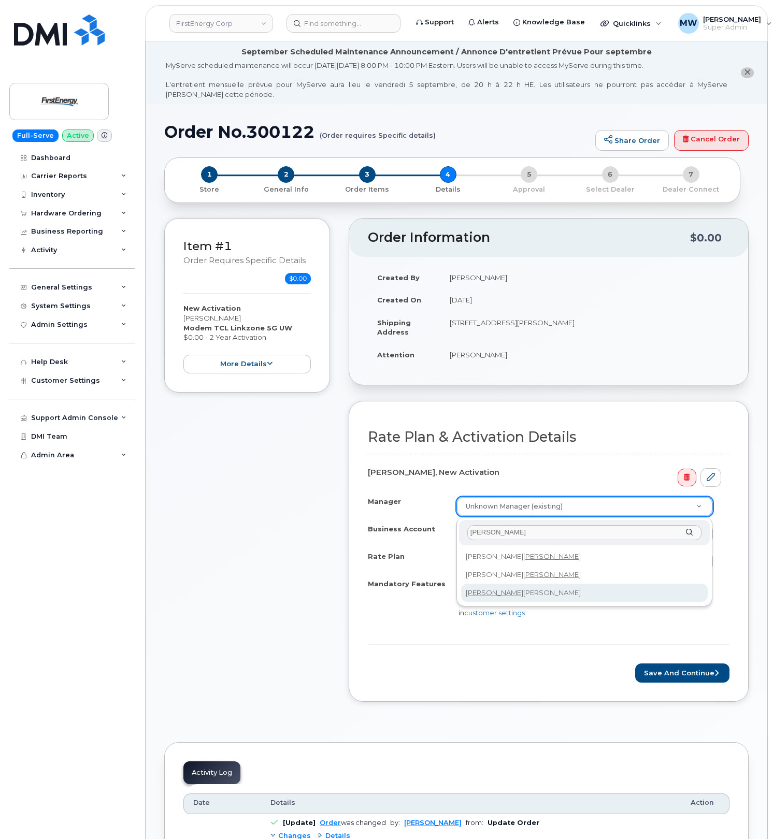
type input "[PERSON_NAME]"
drag, startPoint x: 526, startPoint y: 597, endPoint x: 582, endPoint y: 624, distance: 62.3
select select "2082898"
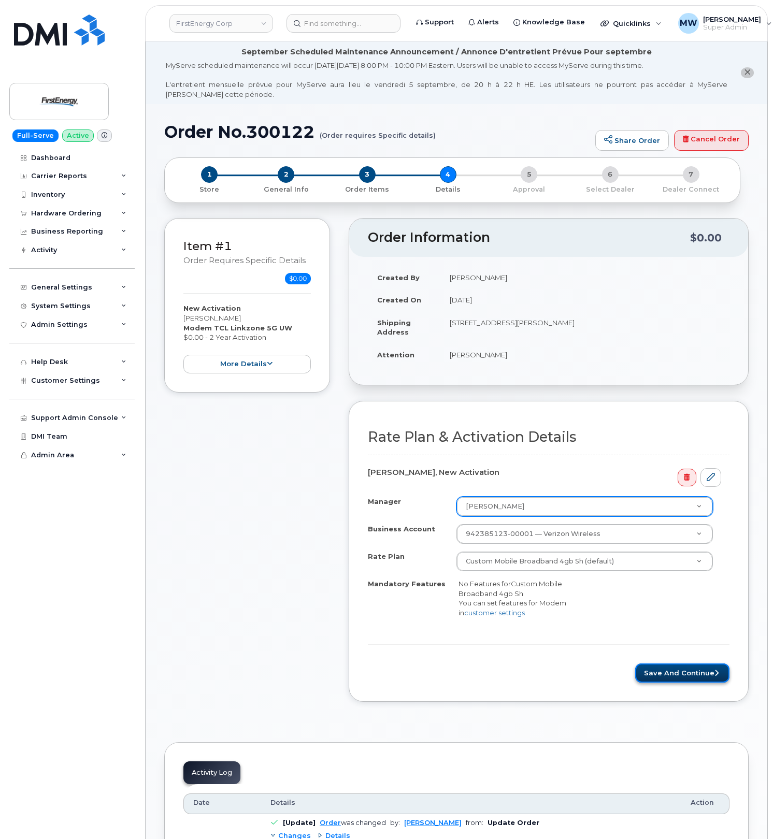
click at [684, 682] on button "Save and Continue" at bounding box center [682, 672] width 94 height 19
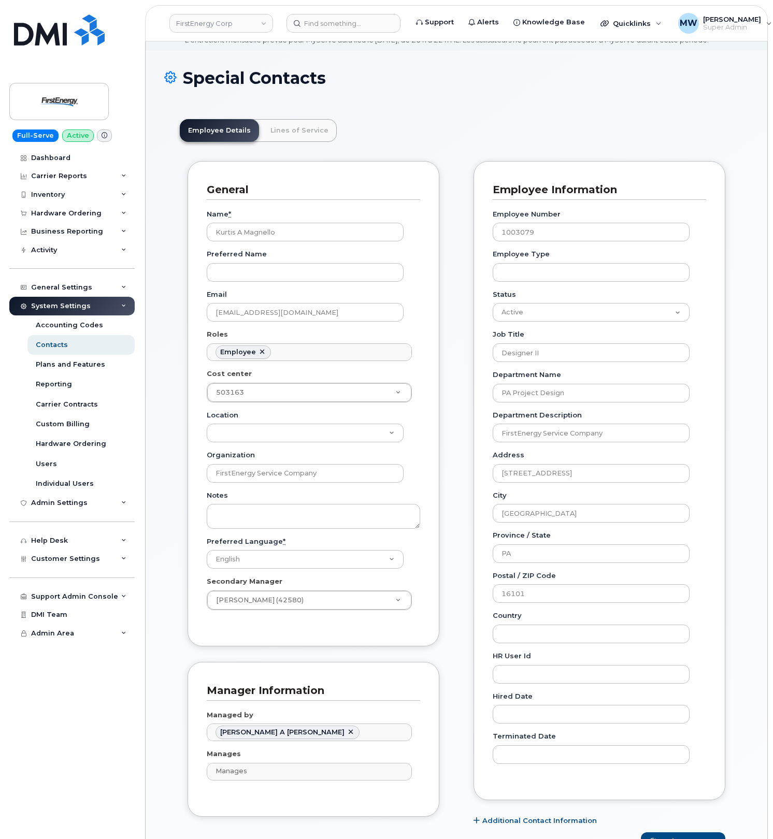
scroll to position [69, 0]
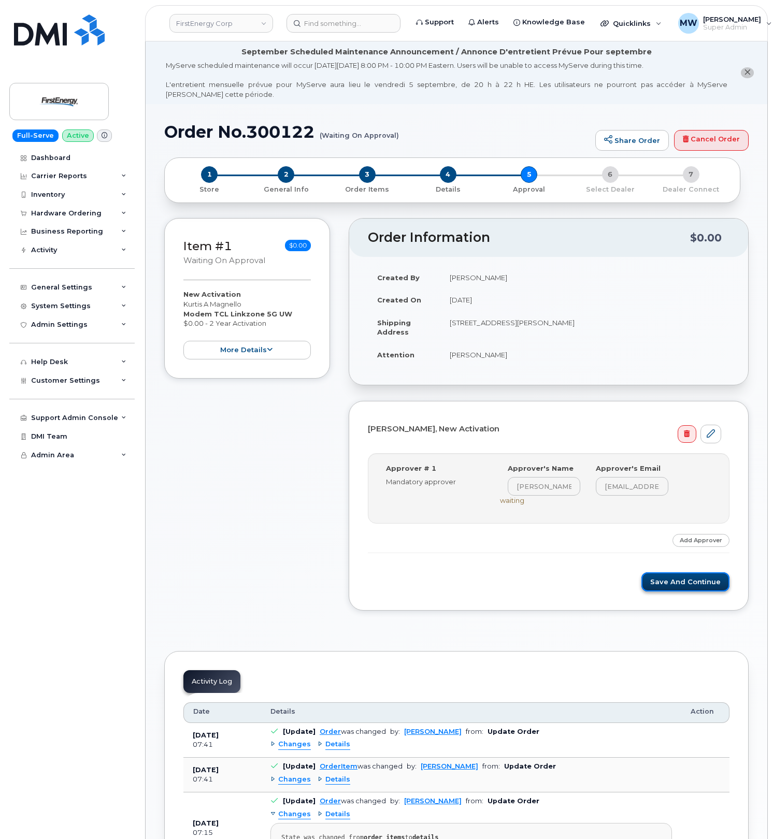
click at [677, 581] on button "Save and Continue" at bounding box center [685, 581] width 88 height 19
